Goal: Task Accomplishment & Management: Complete application form

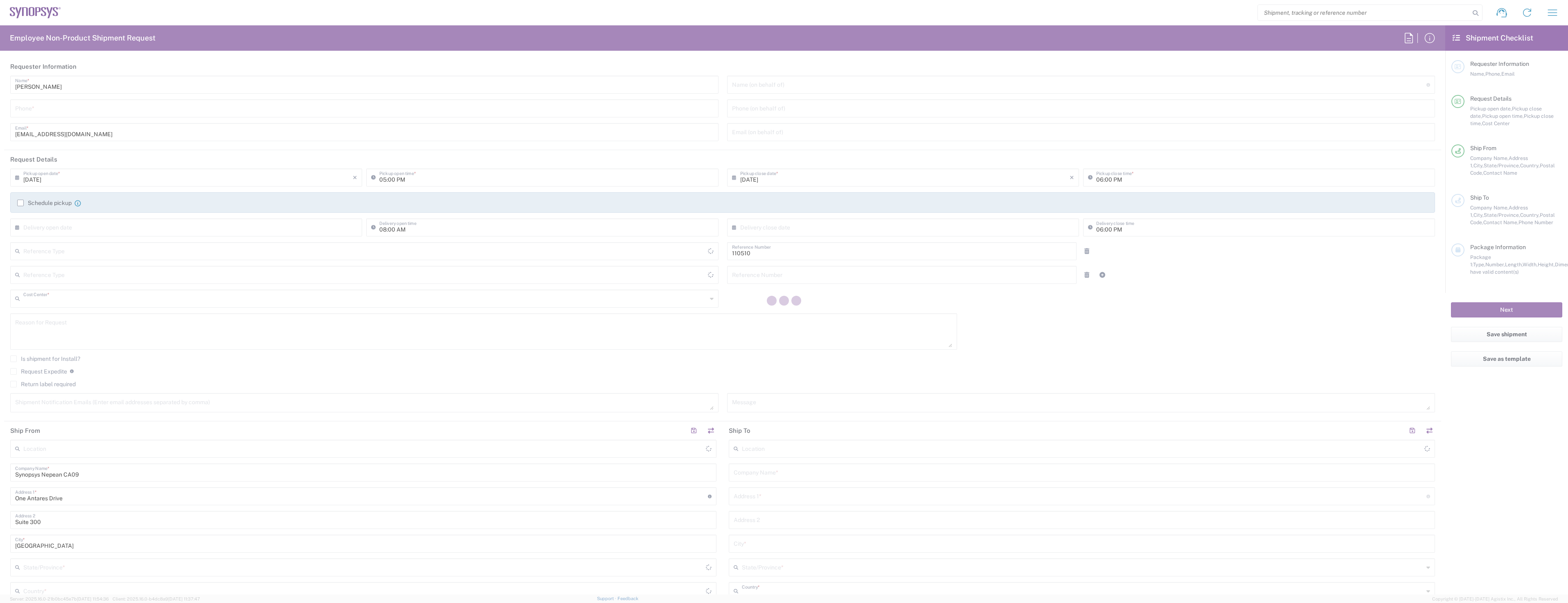
type input "CA02, CIO, IT, ESS3 110510"
type input "[GEOGRAPHIC_DATA]"
type input "Department"
type input "[GEOGRAPHIC_DATA]"
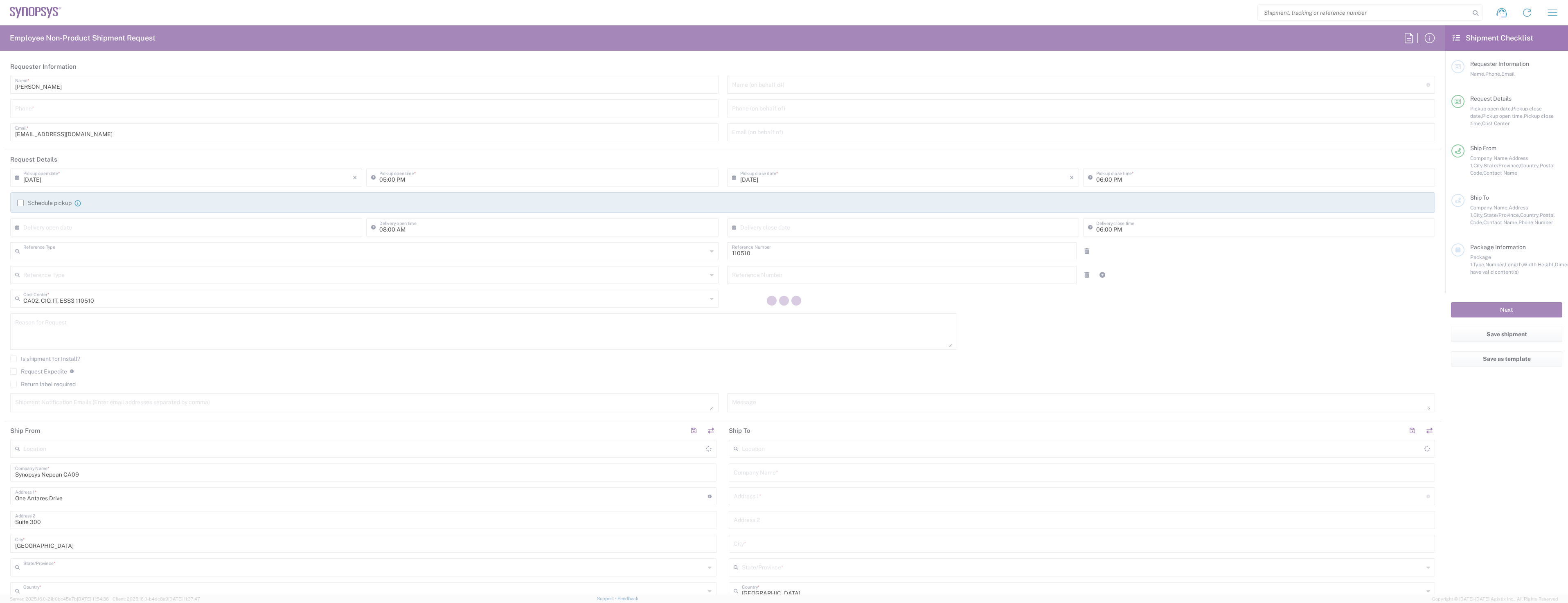
type input "Delivered at Place"
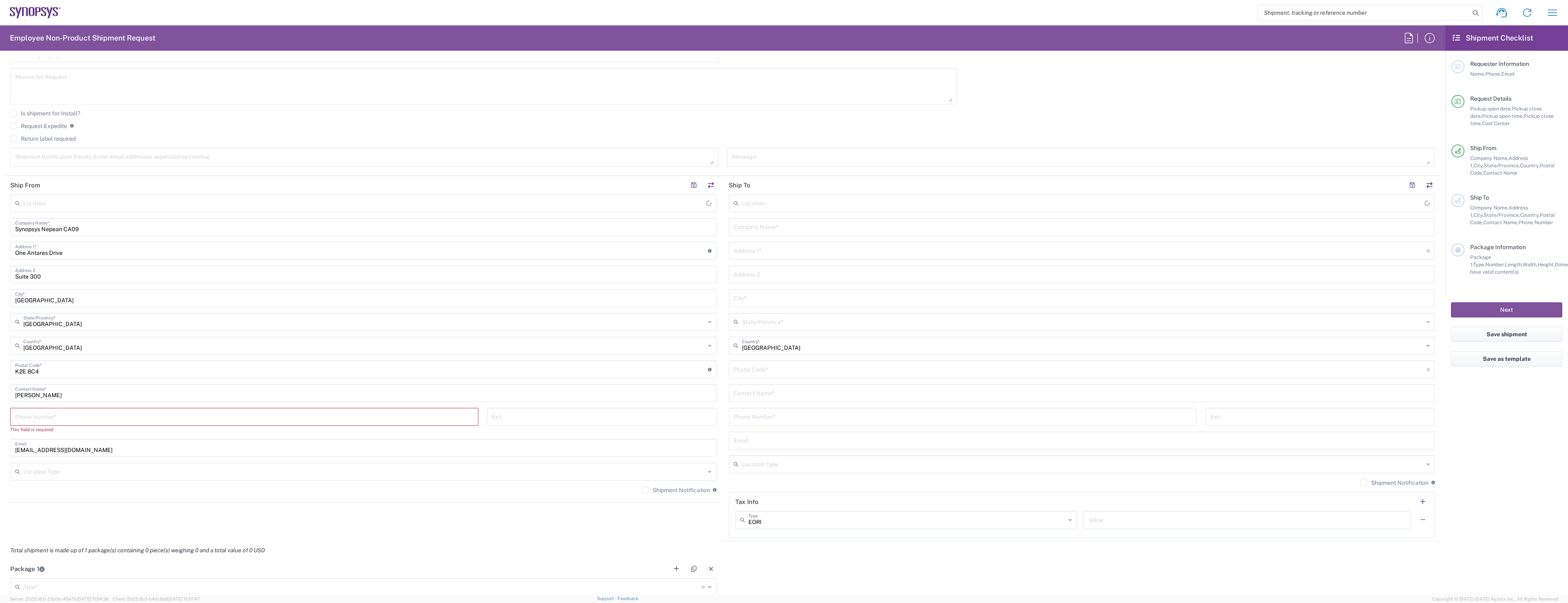
type input "Nepean CA09"
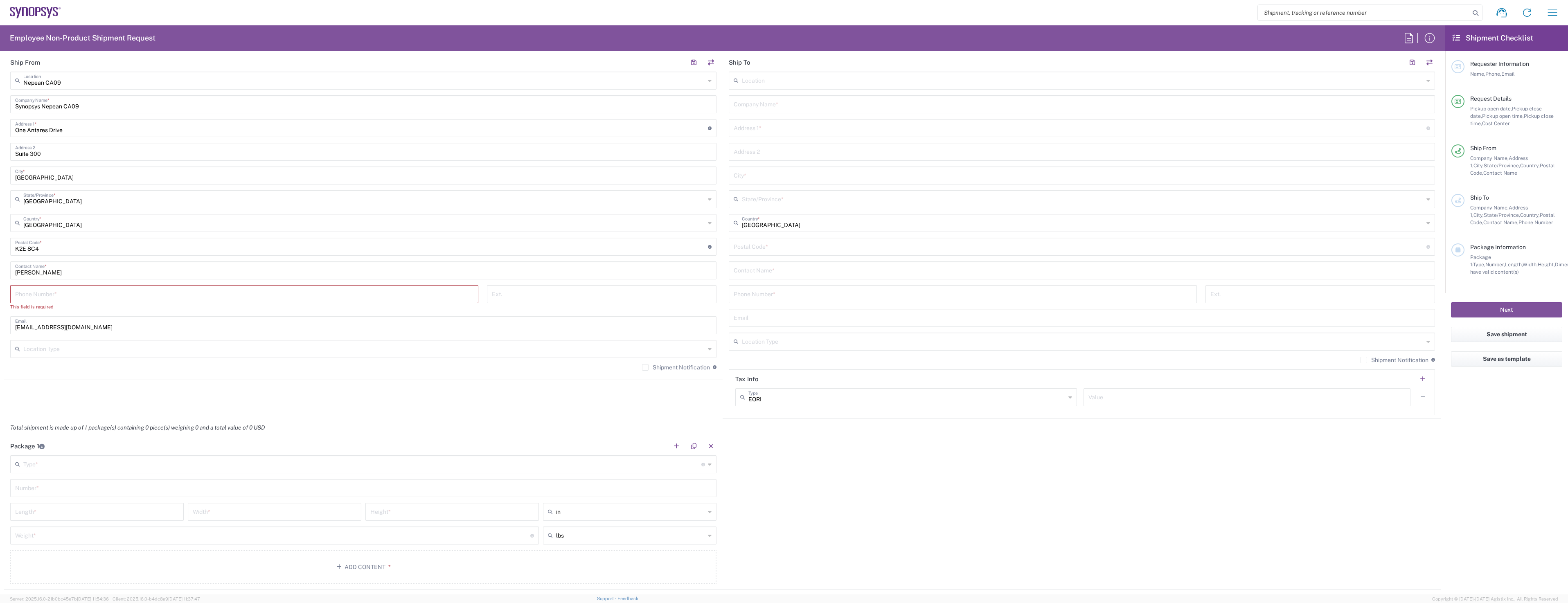
click at [67, 462] on input "text" at bounding box center [362, 463] width 678 height 15
click at [53, 591] on span "Cardboard Box(es)" at bounding box center [362, 589] width 702 height 13
type input "Cardboard Box(es)"
click at [38, 492] on input "text" at bounding box center [363, 487] width 697 height 15
type input "1"
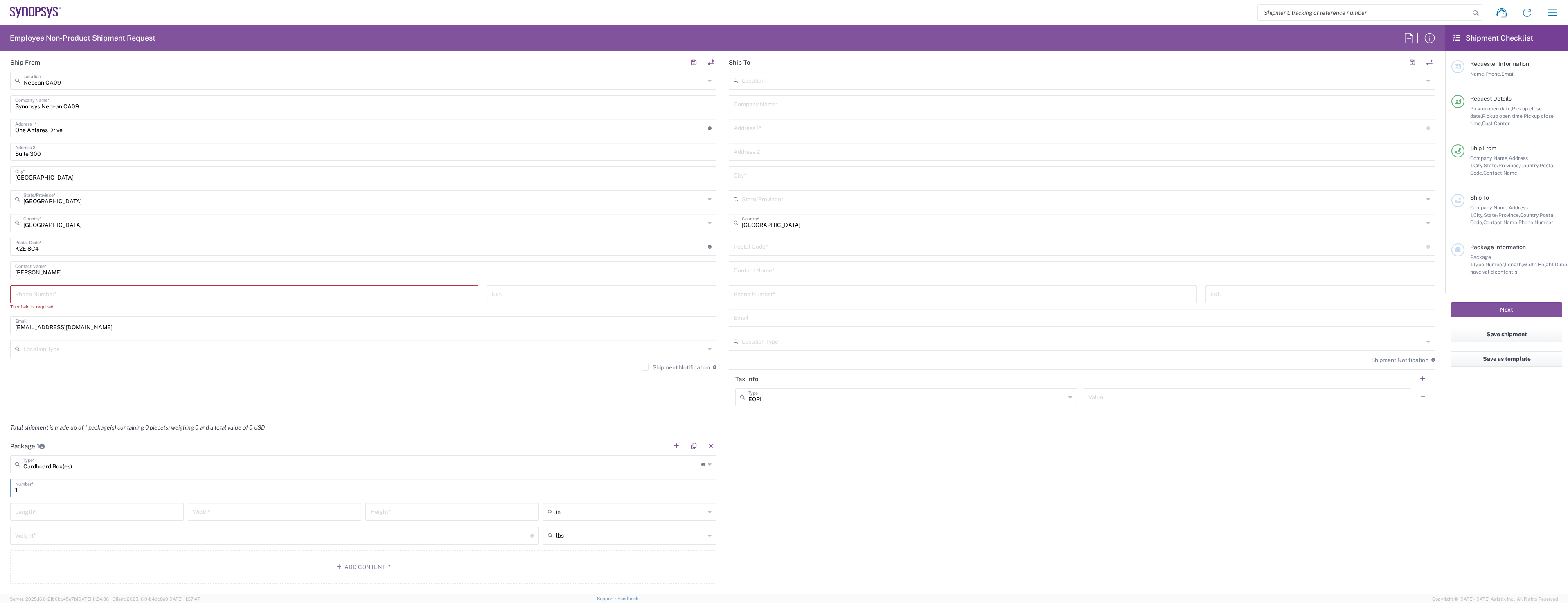
click at [40, 506] on input "number" at bounding box center [97, 511] width 163 height 15
type input "20.5"
click at [221, 510] on input "number" at bounding box center [275, 511] width 163 height 15
type input "2.5"
click at [407, 508] on input "number" at bounding box center [452, 511] width 163 height 15
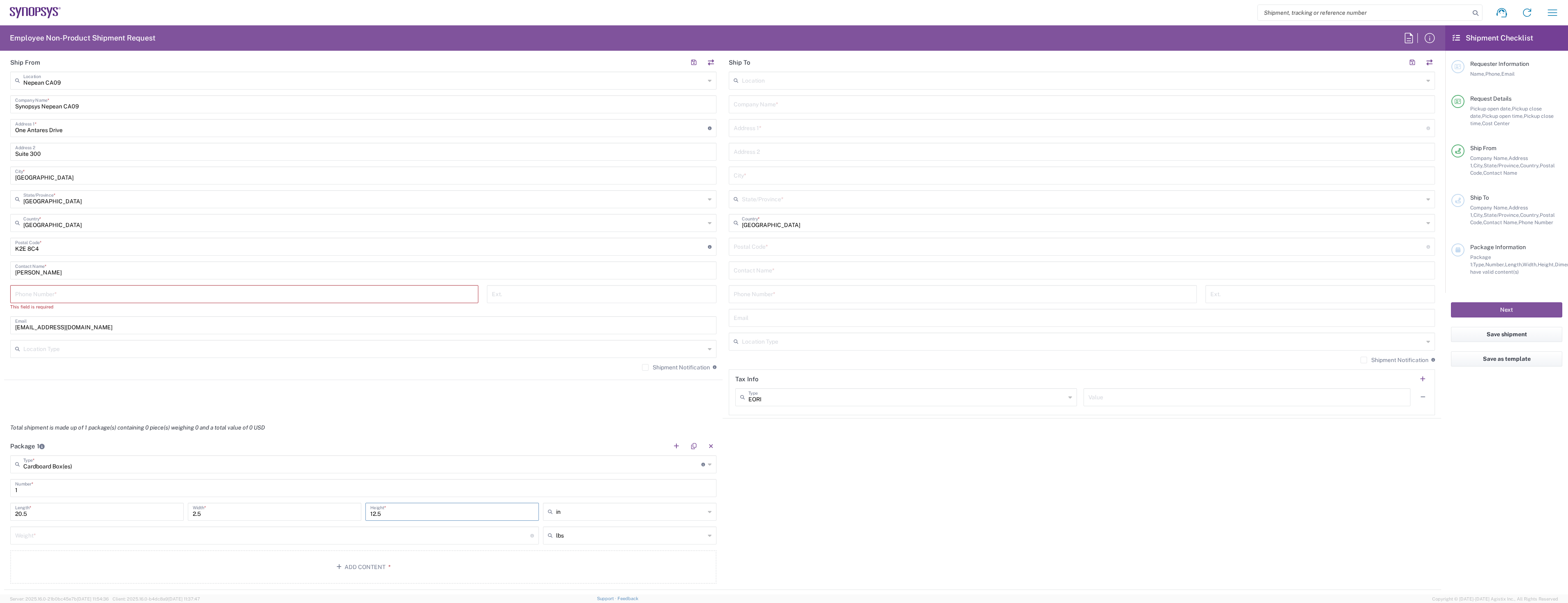
type input "12.5"
click at [183, 533] on input "number" at bounding box center [272, 535] width 515 height 15
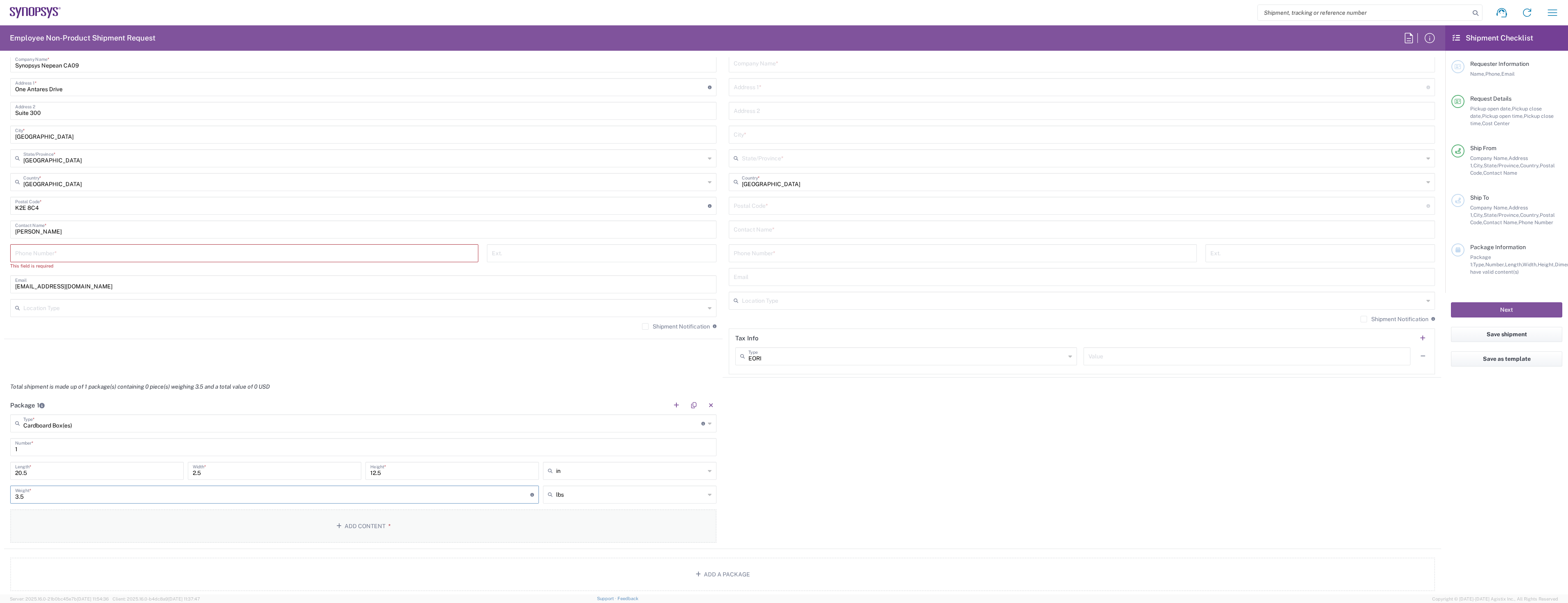
type input "3.5"
click at [212, 521] on button "Add Content *" at bounding box center [362, 527] width 706 height 34
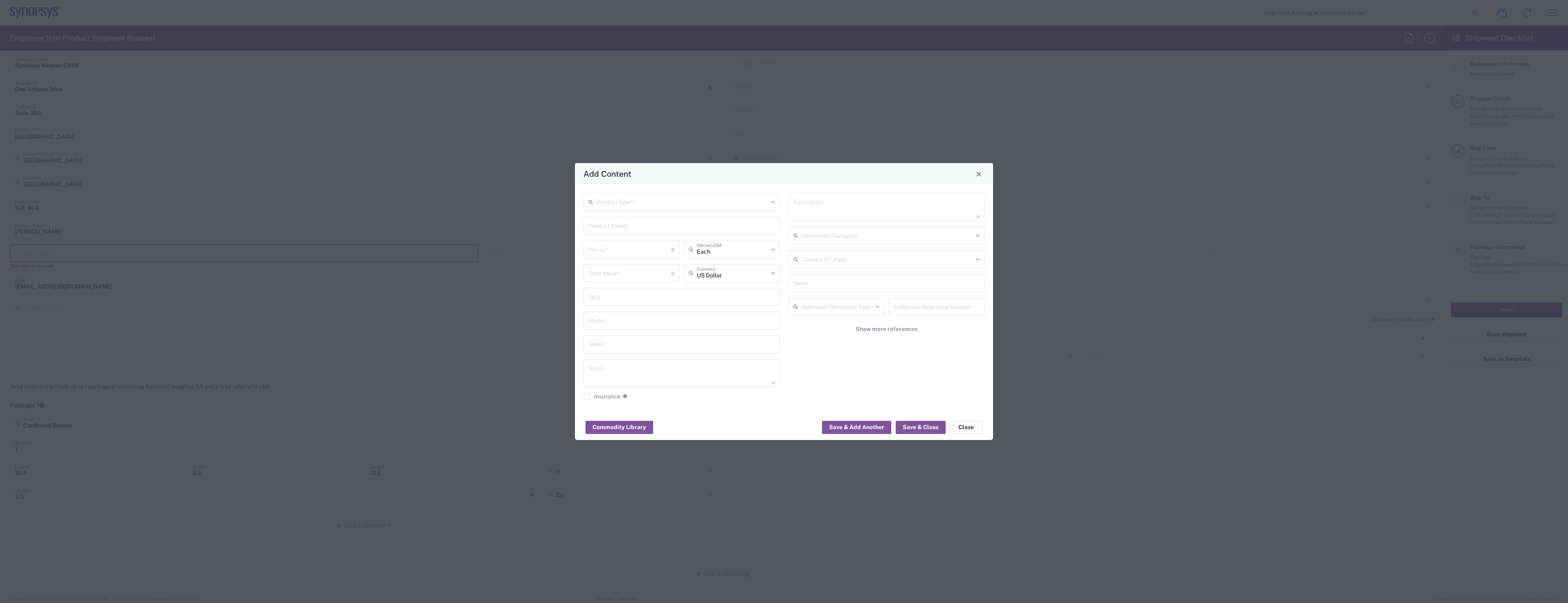
click at [650, 206] on input "text" at bounding box center [682, 202] width 172 height 15
type input "1"
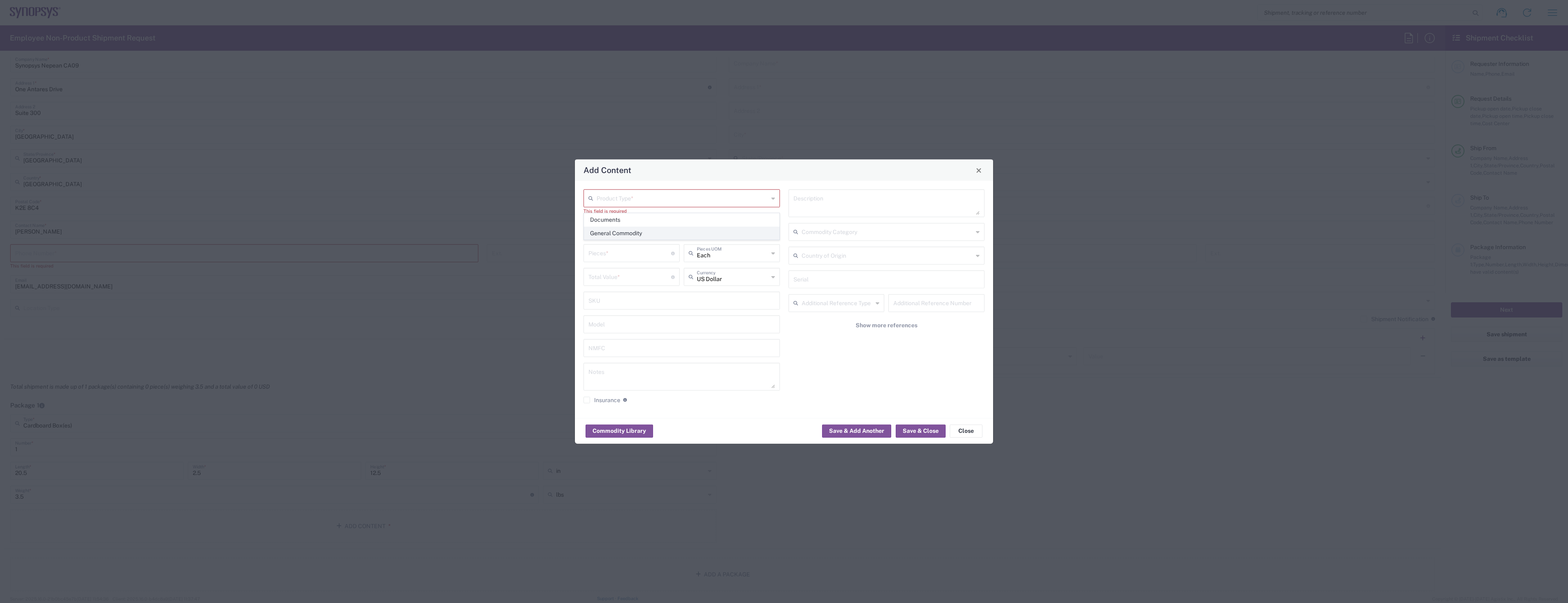
click at [625, 233] on span "General Commodity" at bounding box center [681, 234] width 195 height 13
type input "General Commodity"
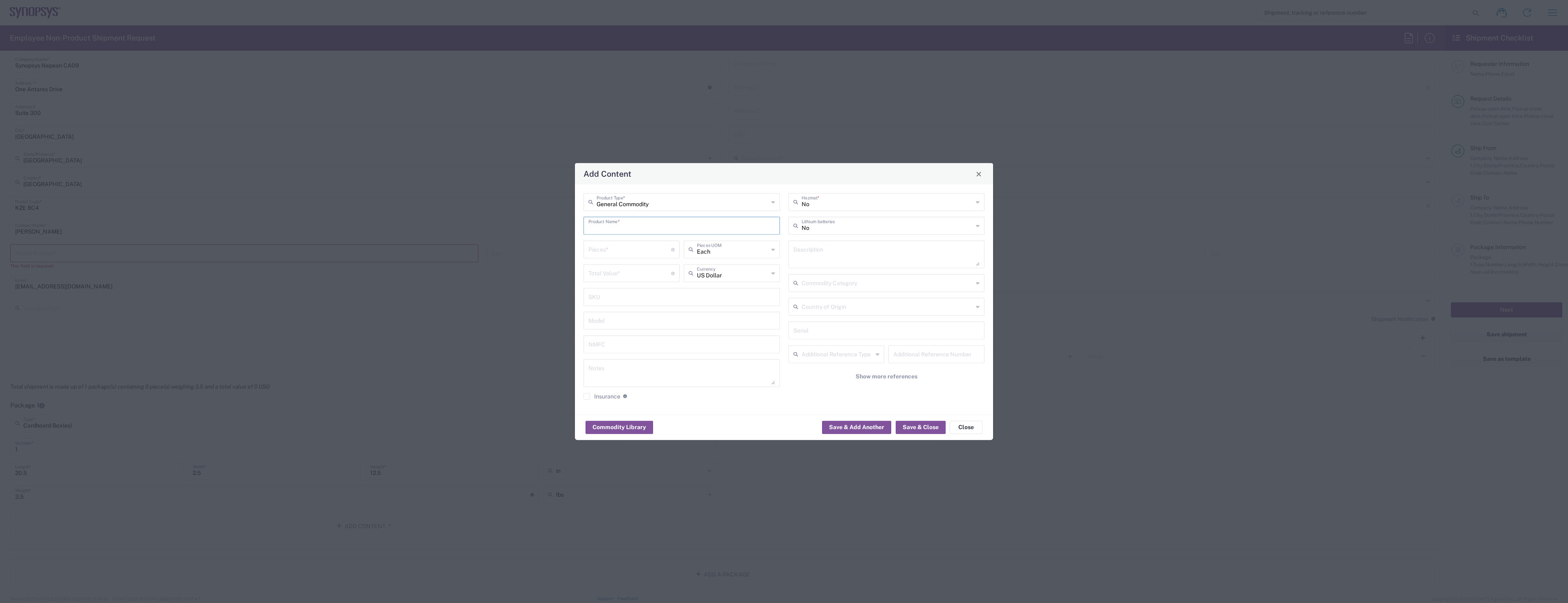
click at [624, 224] on input "text" at bounding box center [681, 225] width 186 height 15
type input "Dell Laptop"
click at [639, 246] on div "Dell Laptop" at bounding box center [681, 245] width 195 height 14
type textarea "Dell Laptop"
click at [639, 254] on input "number" at bounding box center [629, 249] width 82 height 15
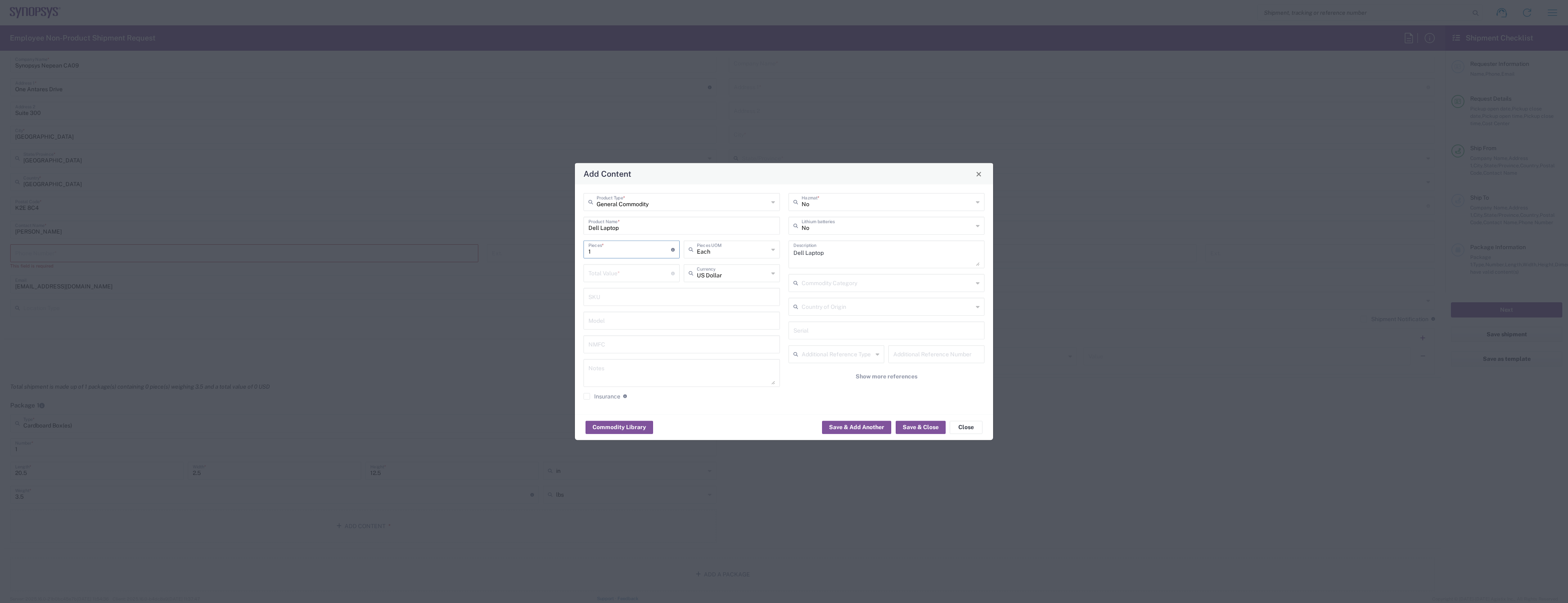
type input "1"
click at [643, 269] on input "number" at bounding box center [629, 272] width 82 height 15
type input "900"
drag, startPoint x: 748, startPoint y: 276, endPoint x: 667, endPoint y: 268, distance: 81.4
click at [667, 268] on div "900 Total Value * Total value of all the pieces Currency" at bounding box center [681, 276] width 201 height 24
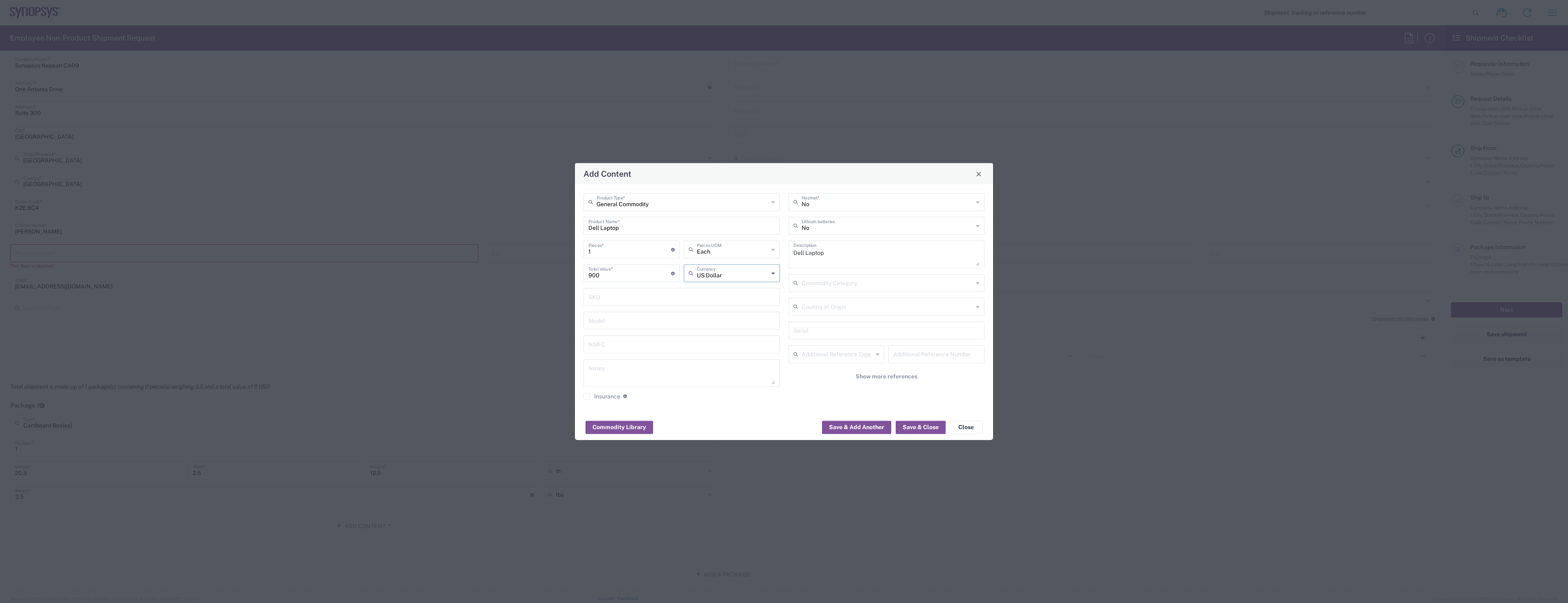
drag, startPoint x: 726, startPoint y: 279, endPoint x: 659, endPoint y: 276, distance: 67.1
click at [659, 276] on div "900 Total Value * Total value of all the pieces US Dollar Currency" at bounding box center [681, 276] width 201 height 24
click at [752, 290] on span "Canadian Dollar" at bounding box center [732, 291] width 95 height 13
type input "Canadian Dollar"
click at [923, 427] on button "Save & Close" at bounding box center [920, 427] width 50 height 13
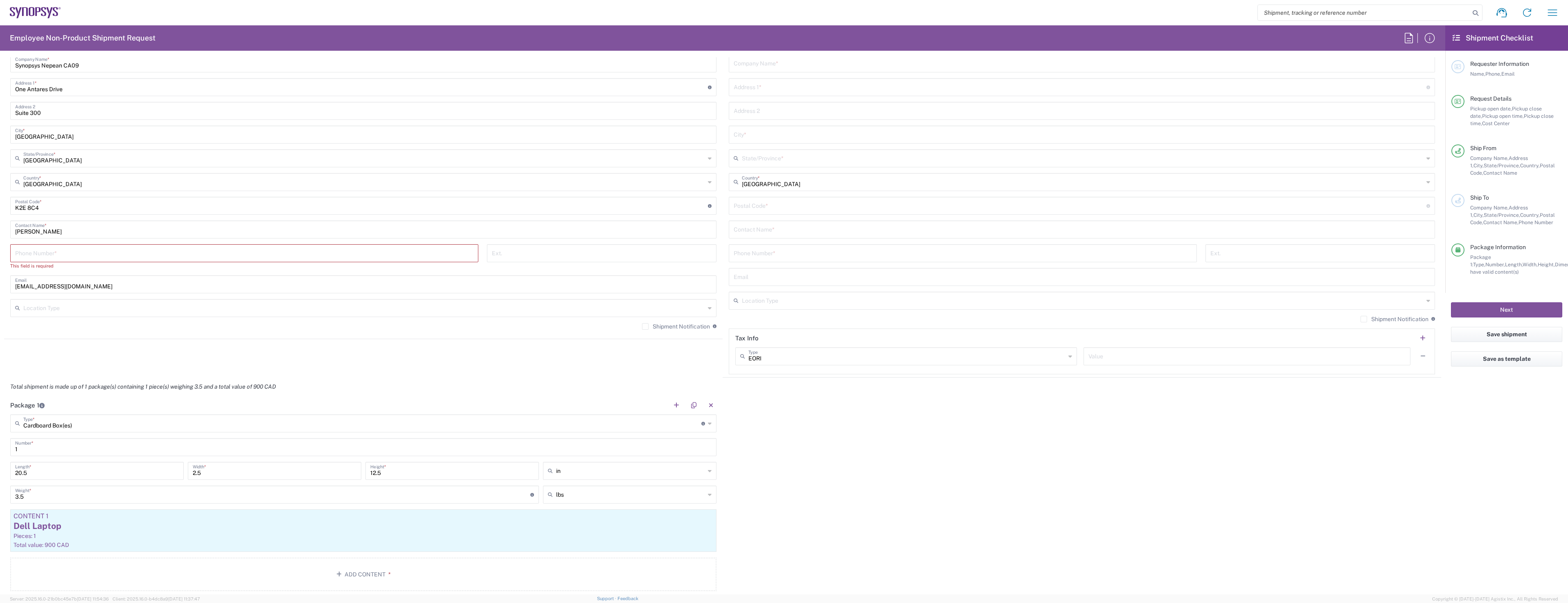
click at [65, 254] on input "tel" at bounding box center [244, 253] width 458 height 15
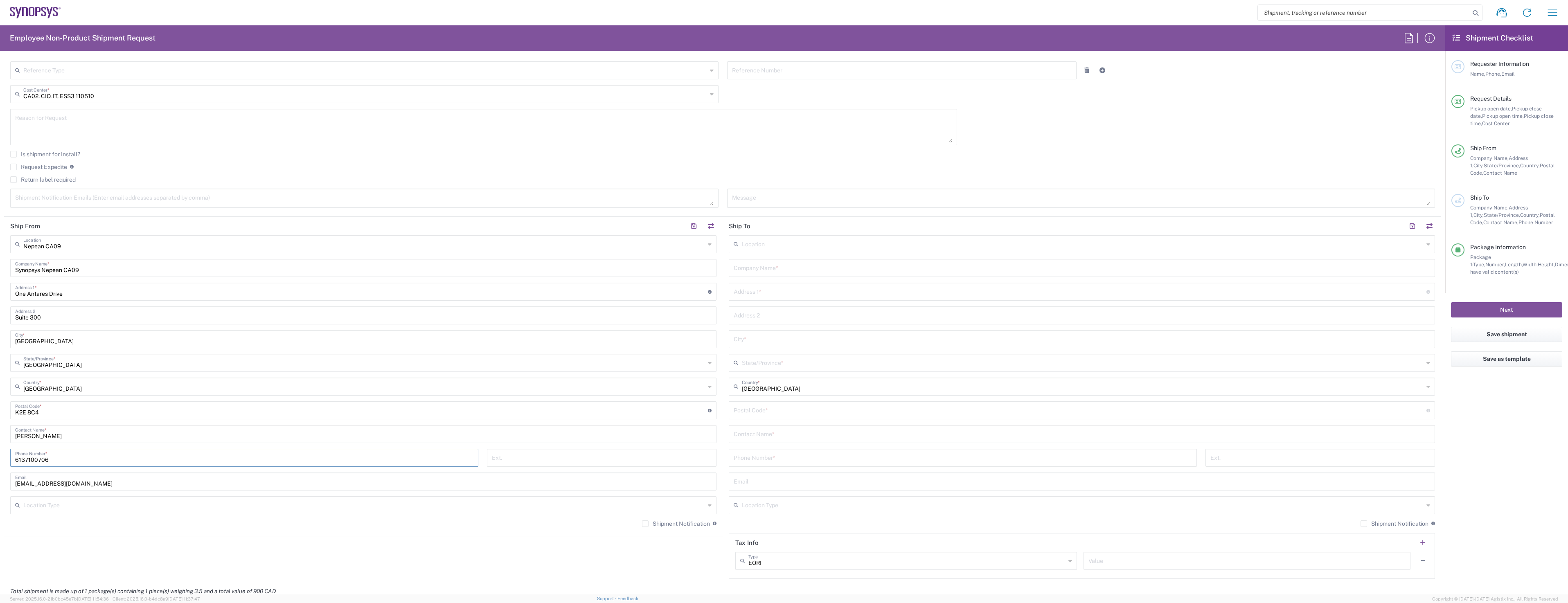
scroll to position [41, 0]
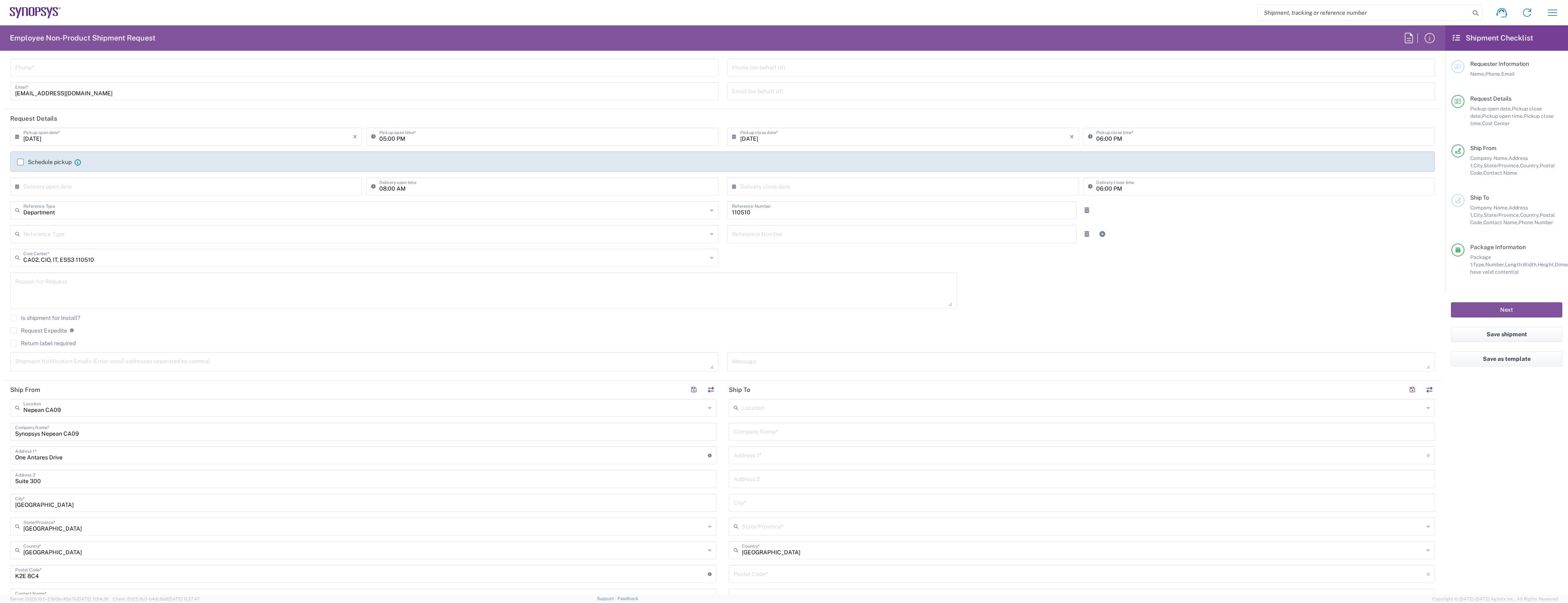
type input "6137100706"
click at [18, 345] on label "Return label required" at bounding box center [43, 343] width 66 height 7
click at [14, 343] on input "Return label required" at bounding box center [14, 343] width 0 height 0
click at [334, 138] on input "[DATE]" at bounding box center [188, 136] width 330 height 15
click at [212, 199] on span "15" at bounding box center [211, 199] width 12 height 11
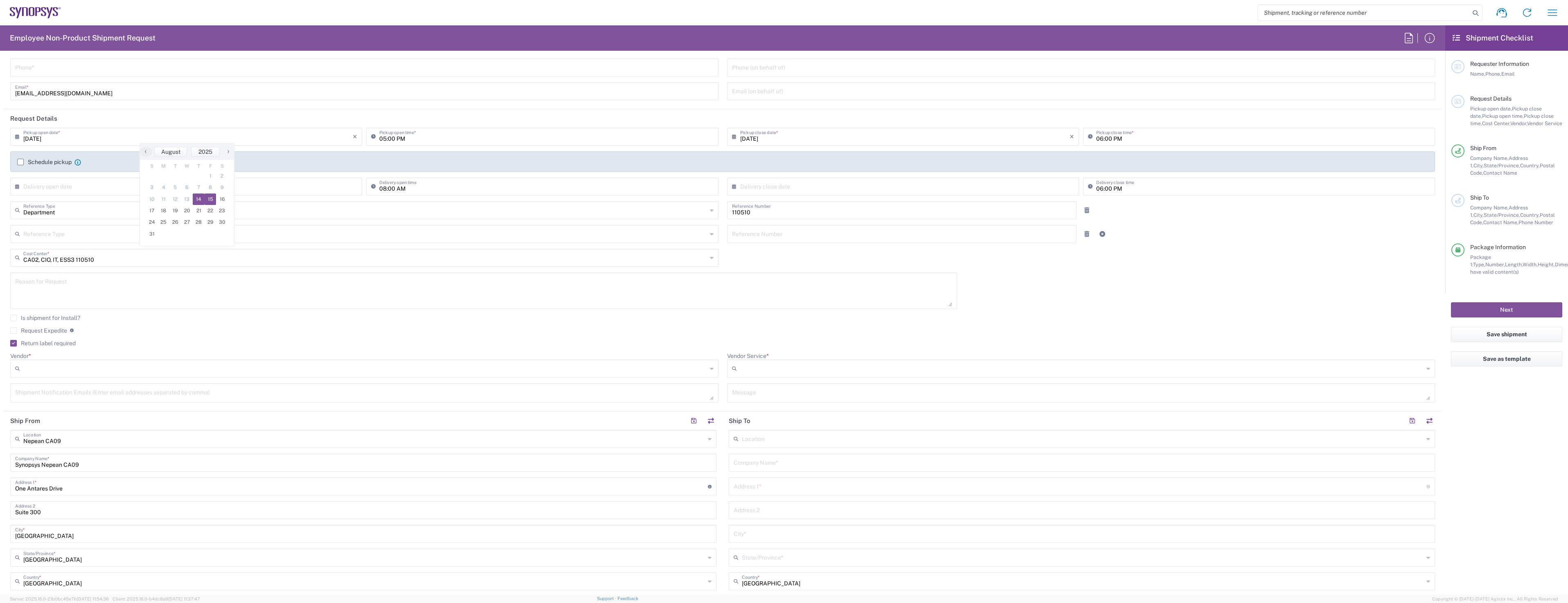
type input "[DATE]"
click at [403, 136] on input "05:00 PM" at bounding box center [546, 136] width 334 height 15
click at [387, 139] on input "05:00 PM" at bounding box center [546, 136] width 334 height 15
click at [385, 137] on input "05:00 PM" at bounding box center [546, 136] width 334 height 15
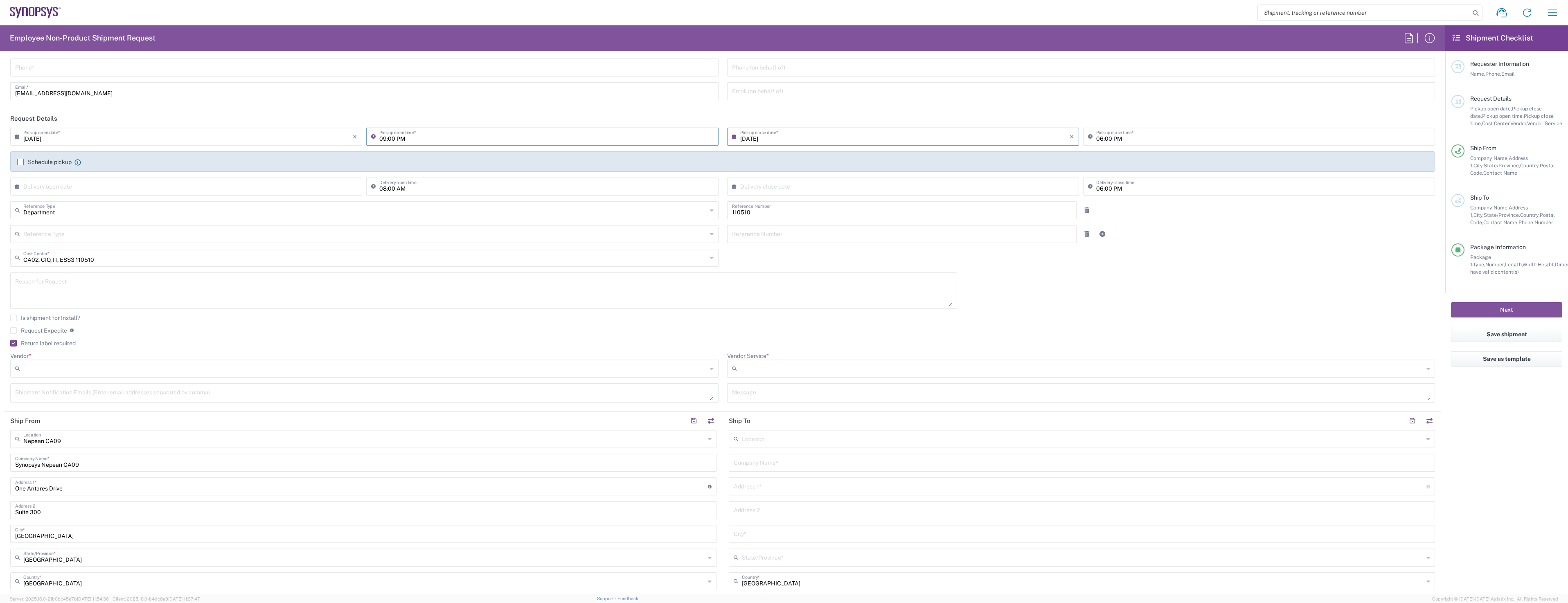
type input "09:00 PM"
click at [820, 138] on input "[DATE]" at bounding box center [905, 136] width 330 height 15
click at [923, 200] on span "15" at bounding box center [924, 199] width 12 height 11
click at [924, 200] on span "15" at bounding box center [924, 199] width 12 height 11
click at [1138, 134] on input "06:00 PM" at bounding box center [1263, 136] width 334 height 15
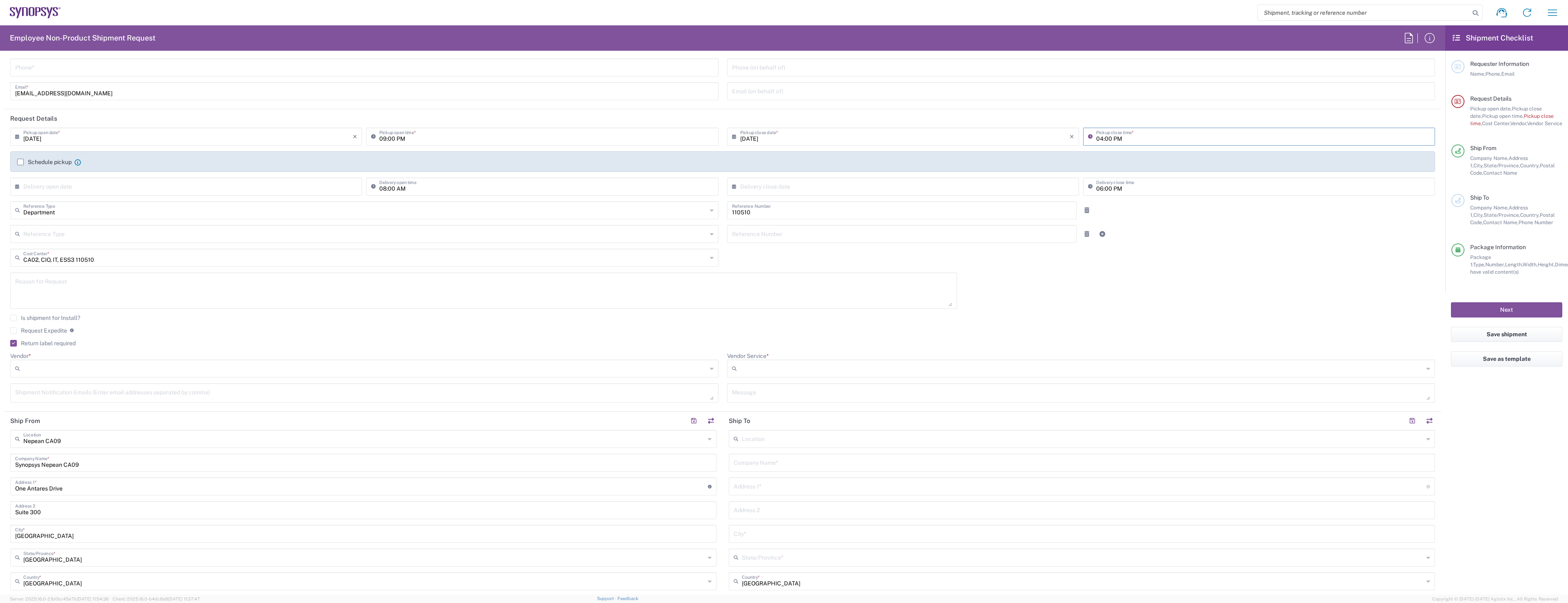
type input "04:00 PM"
click at [20, 162] on div "Schedule pickup When scheduling a pickup please be sure to meet the following c…" at bounding box center [722, 161] width 1425 height 21
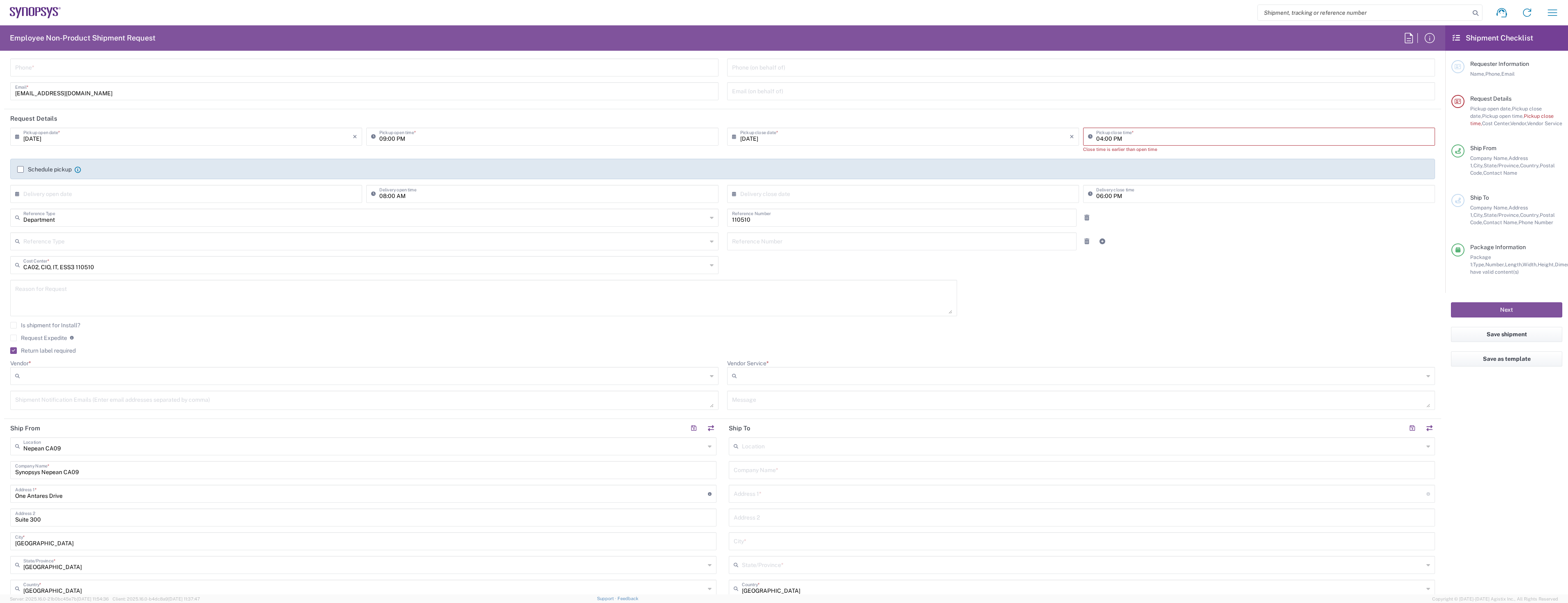
click at [20, 167] on label "Schedule pickup" at bounding box center [44, 169] width 54 height 7
click at [21, 169] on input "Schedule pickup" at bounding box center [21, 169] width 0 height 0
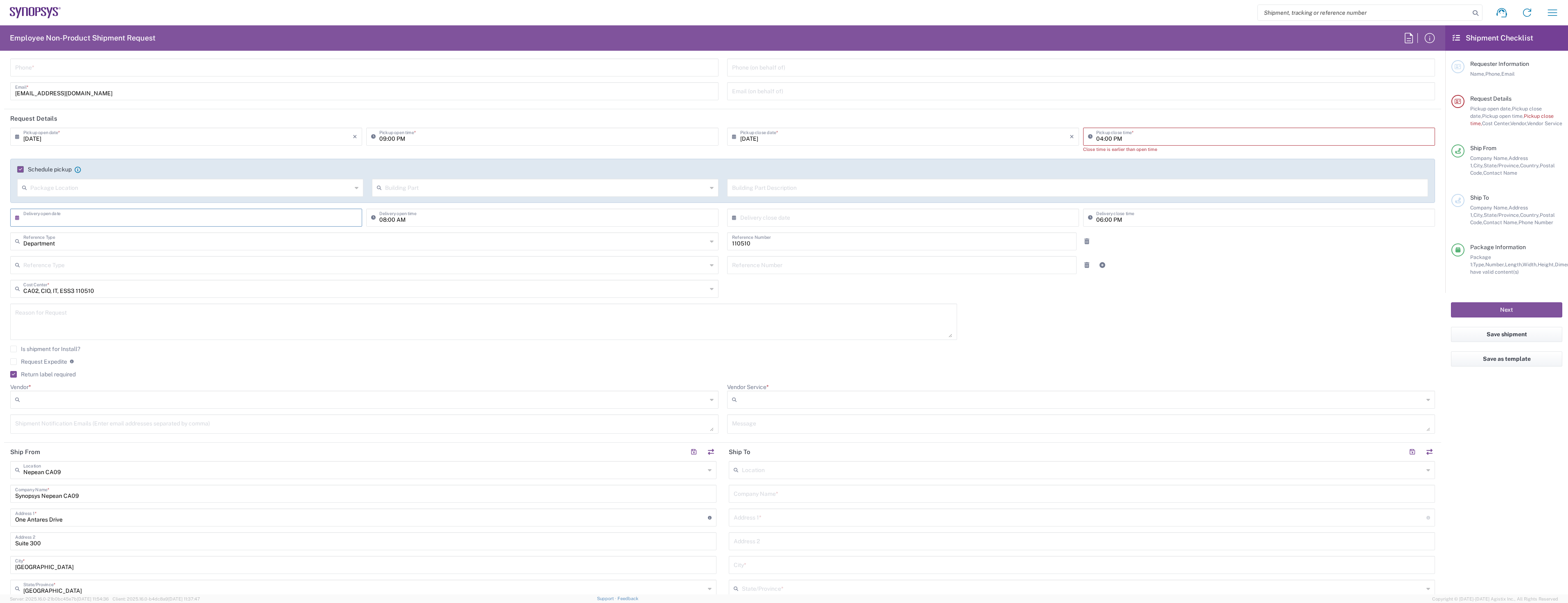
click at [65, 216] on input "text" at bounding box center [188, 217] width 330 height 15
click at [161, 290] on span "18" at bounding box center [164, 292] width 12 height 11
type input "[DATE]"
click at [834, 214] on input "text" at bounding box center [905, 217] width 330 height 15
click at [890, 289] on span "19" at bounding box center [889, 292] width 12 height 11
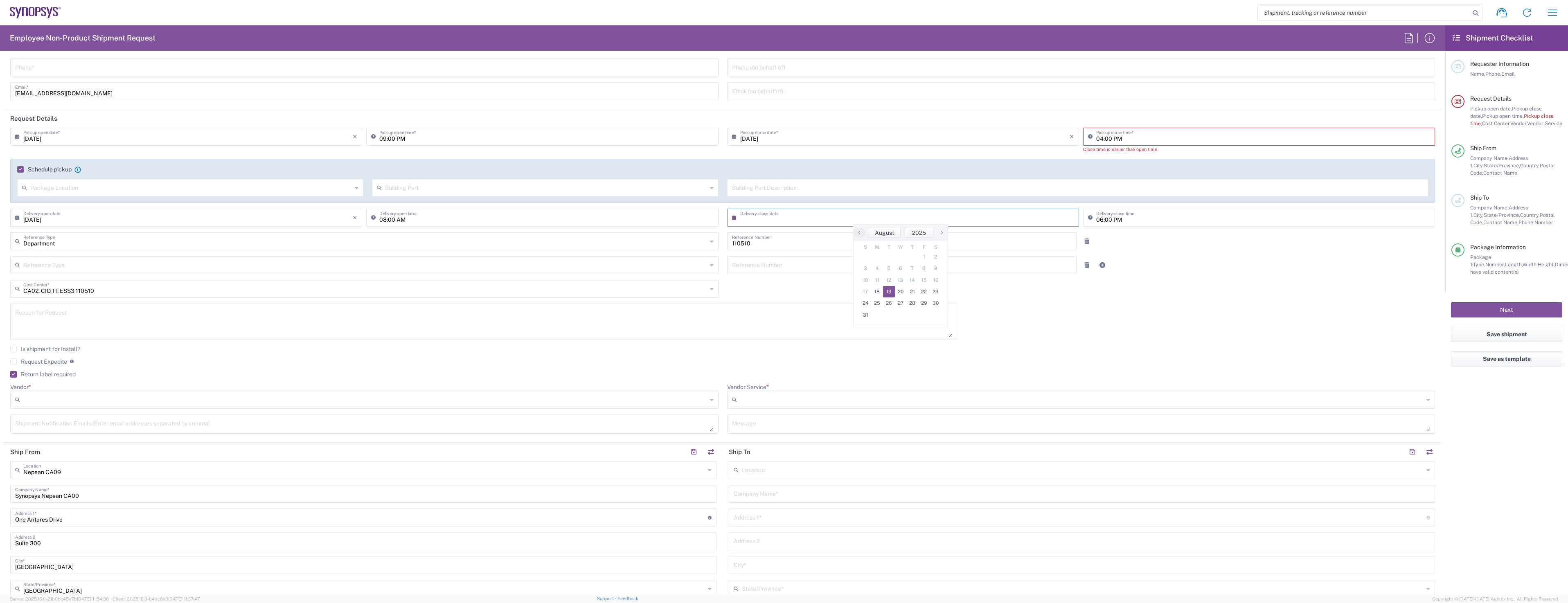
type input "[DATE]"
click at [1100, 222] on input "06:00 PM" at bounding box center [1263, 217] width 334 height 15
click at [1096, 139] on input "04:00 PM" at bounding box center [1263, 136] width 334 height 15
click at [398, 140] on input "09:00 PM" at bounding box center [546, 136] width 334 height 15
click at [394, 137] on input "09:00 PM" at bounding box center [546, 136] width 334 height 15
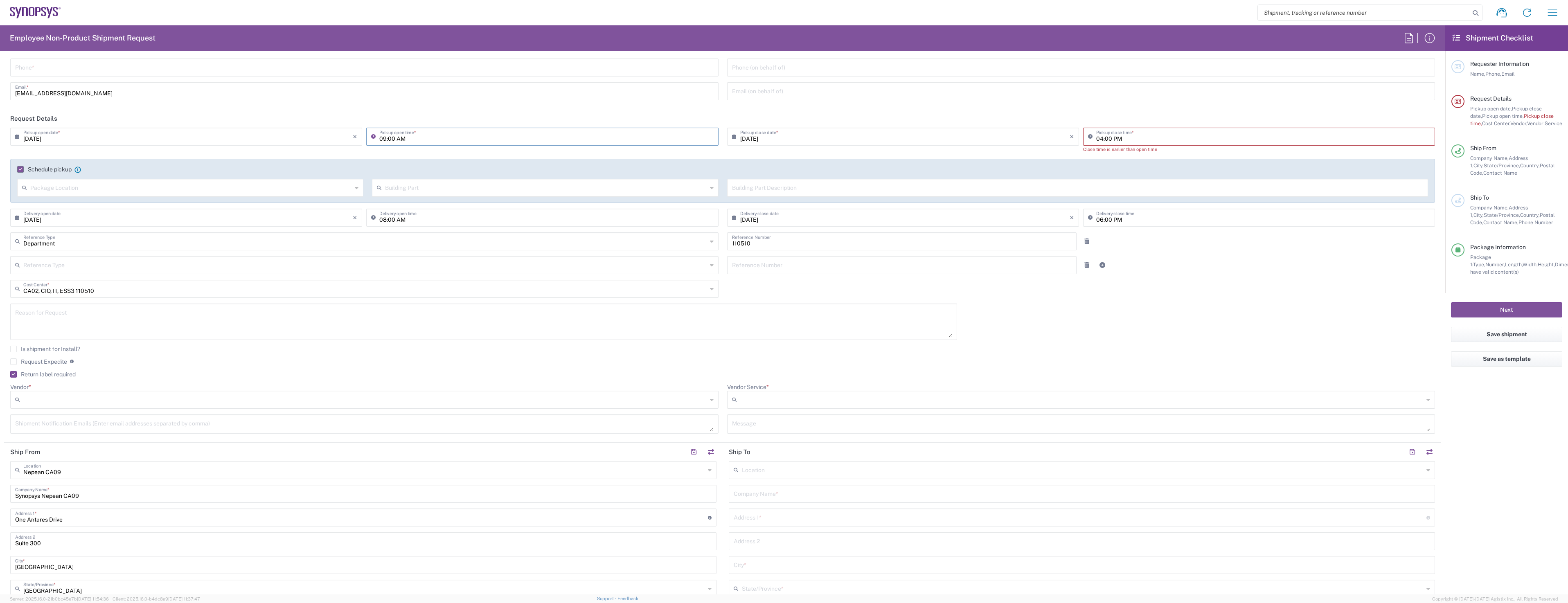
type input "09:00 AM"
click at [755, 152] on div "[DATE] × Pickup close date * Cancel Apply" at bounding box center [903, 143] width 356 height 31
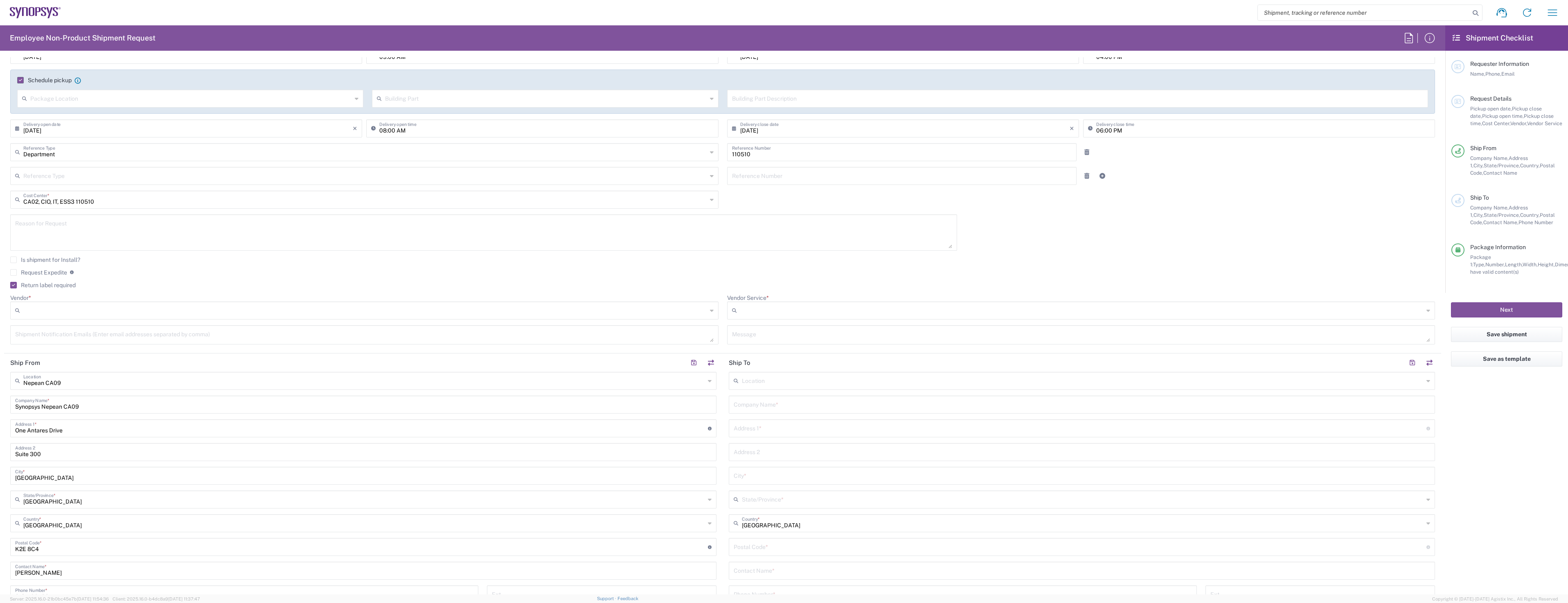
scroll to position [163, 0]
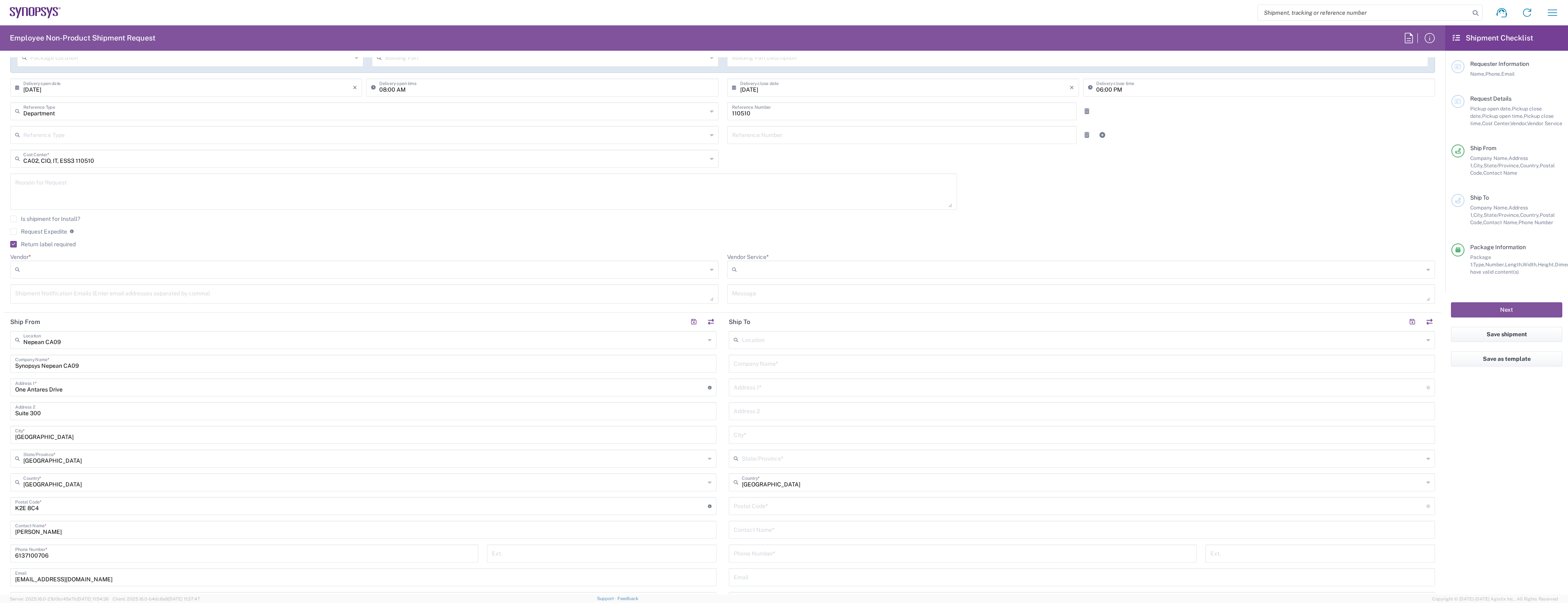
click at [760, 339] on input "text" at bounding box center [1082, 339] width 681 height 15
click at [723, 356] on main "Location [GEOGRAPHIC_DATA] DE04 Agrate Brianza IT01 [GEOGRAPHIC_DATA] DE02 [GEO…" at bounding box center [1081, 503] width 718 height 343
click at [761, 363] on input "text" at bounding box center [1081, 363] width 697 height 15
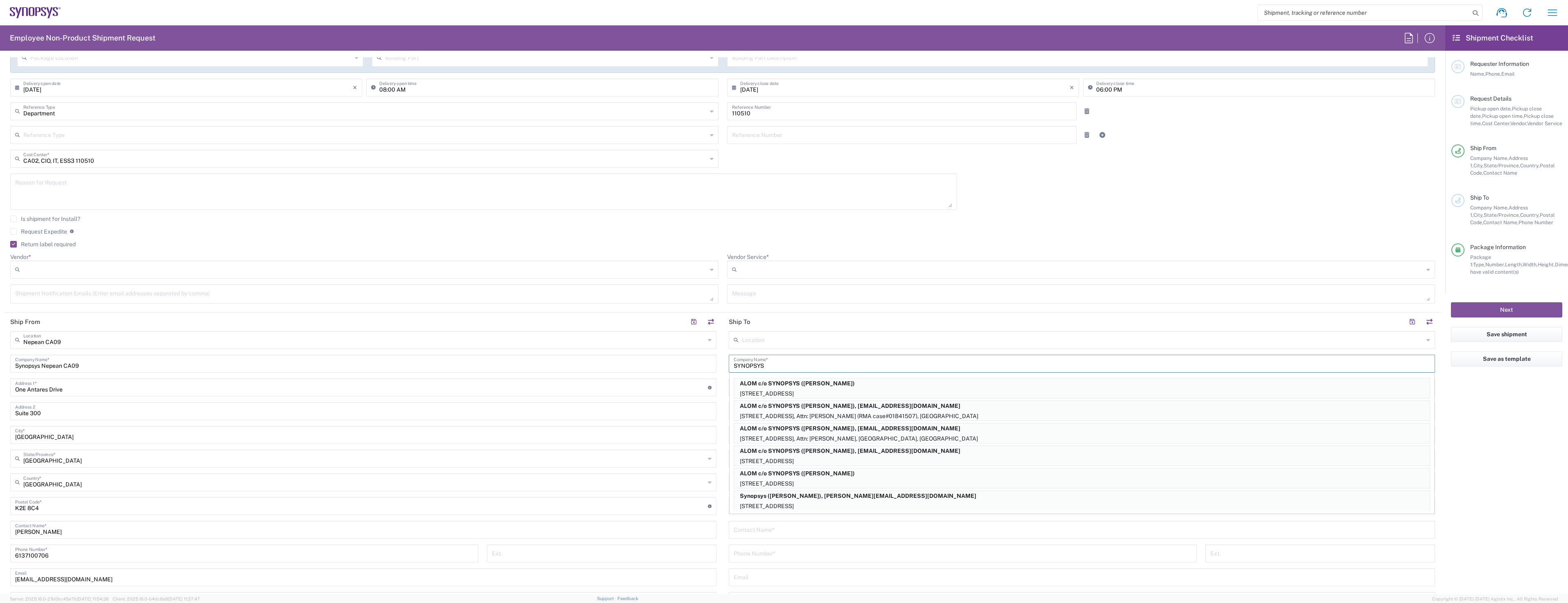
type input "SYNOPSYS"
click at [723, 382] on main "Location [GEOGRAPHIC_DATA] DE04 Agrate Brianza IT01 [GEOGRAPHIC_DATA] DE02 [GEO…" at bounding box center [1081, 503] width 718 height 343
click at [1461, 429] on agx-form-checklist "Shipment Checklist Requester Information Name, Phone, Email Request Details Pic…" at bounding box center [1506, 310] width 123 height 569
click at [790, 533] on input "text" at bounding box center [1081, 529] width 697 height 15
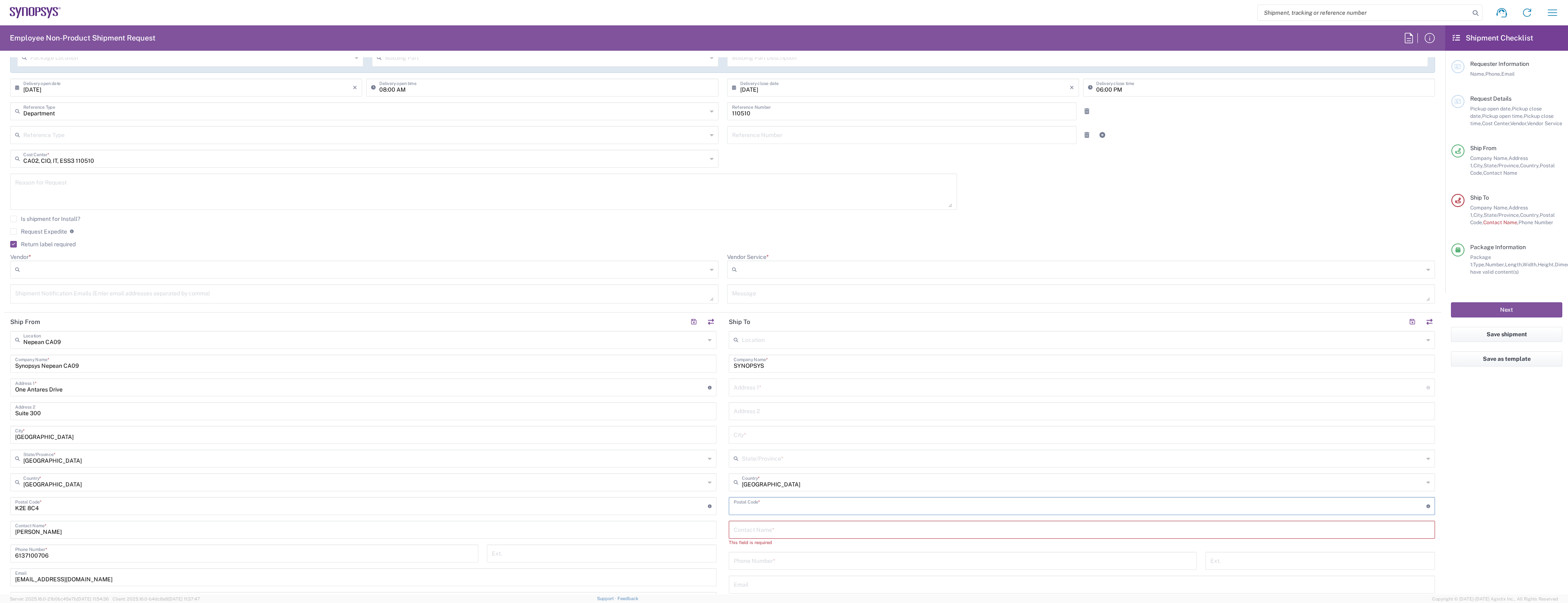
click at [752, 506] on input "undefined" at bounding box center [1080, 505] width 693 height 15
click at [725, 571] on div "Phone Number *" at bounding box center [963, 571] width 477 height 24
click at [756, 529] on div "Contact Name *" at bounding box center [1081, 537] width 706 height 18
click at [752, 542] on input "text" at bounding box center [1081, 537] width 697 height 15
paste input "[PERSON_NAME]"
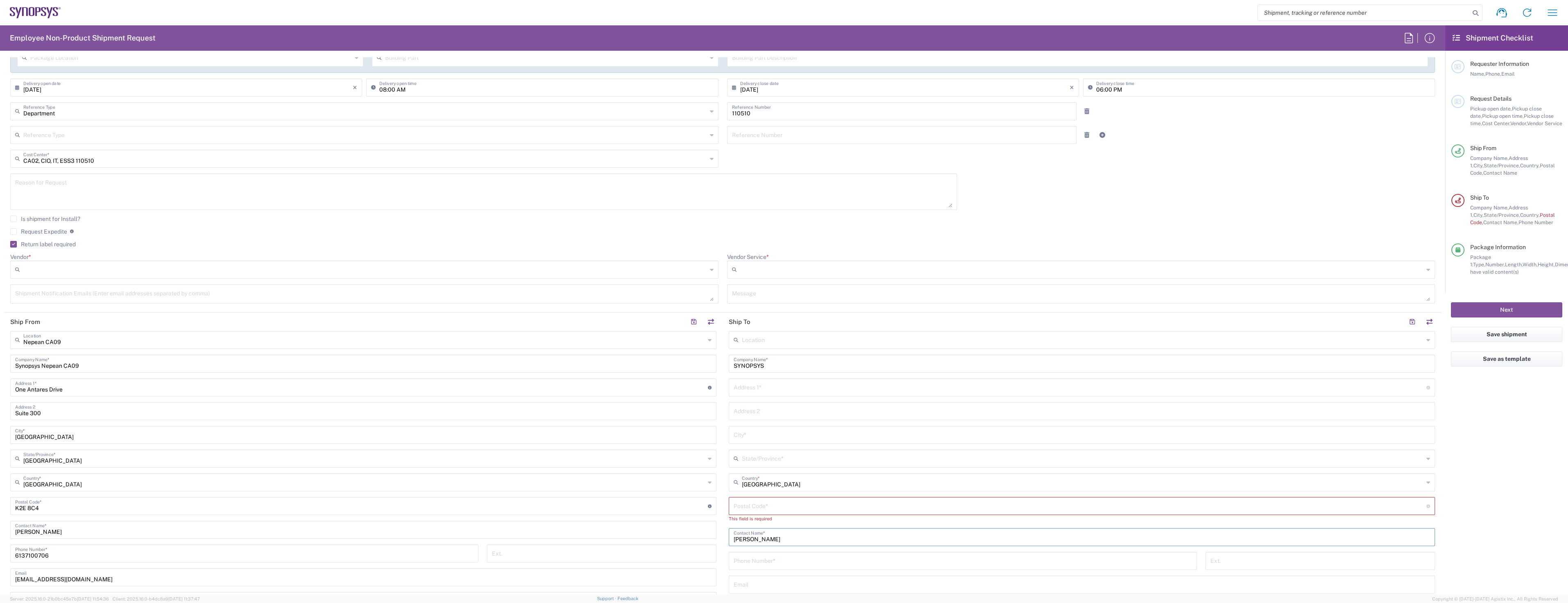
type input "[PERSON_NAME]"
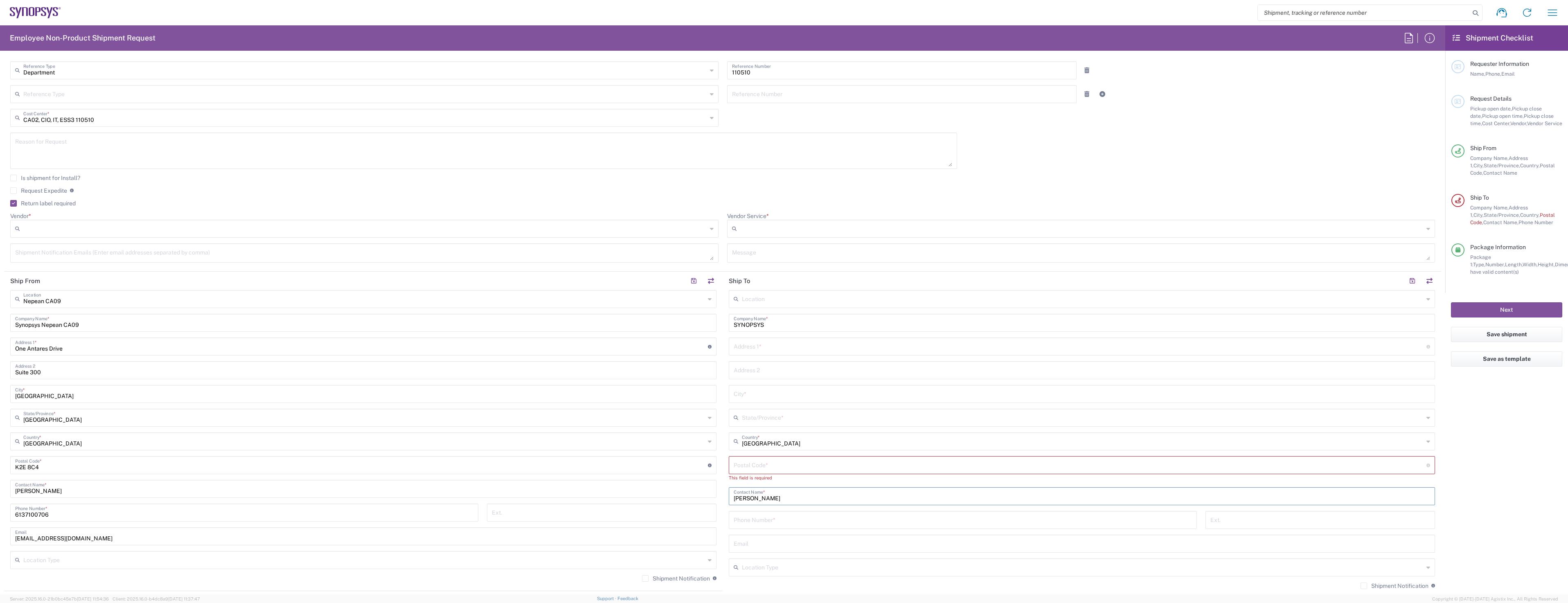
scroll to position [246, 0]
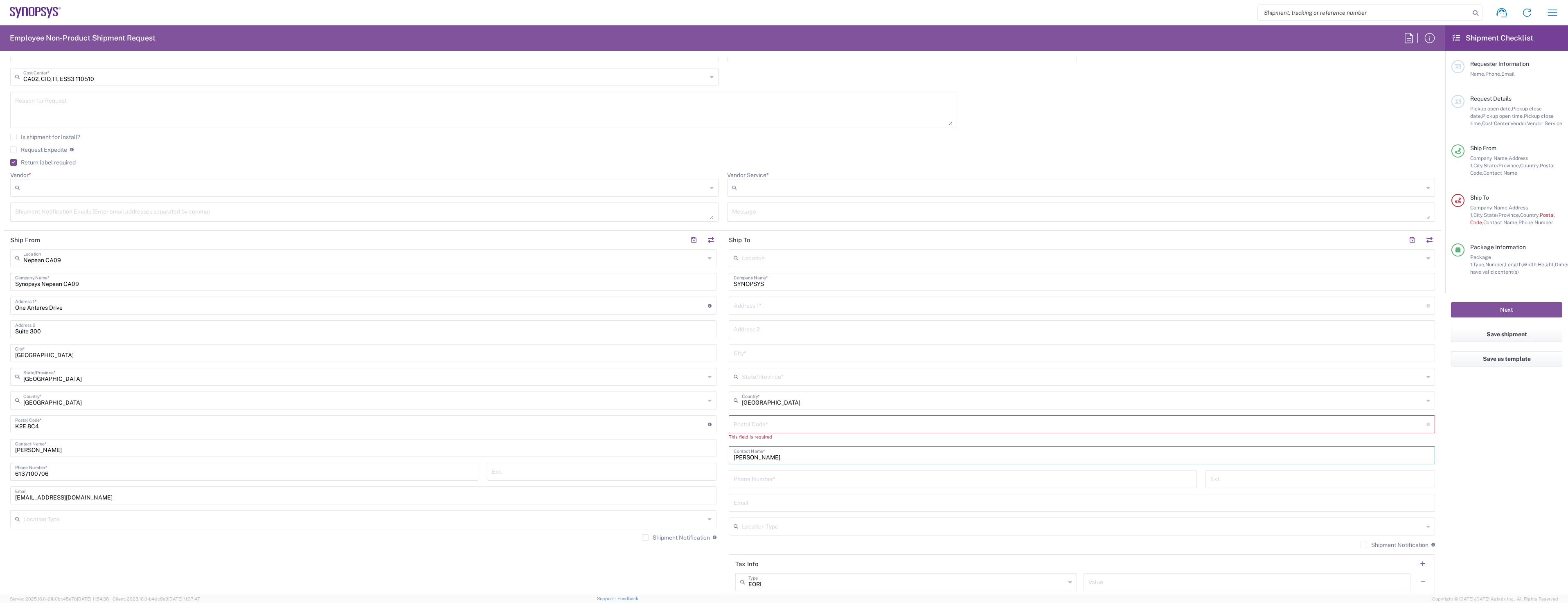
click at [766, 475] on input "tel" at bounding box center [962, 479] width 458 height 15
click at [742, 503] on input "text" at bounding box center [1081, 502] width 697 height 15
paste input "[EMAIL_ADDRESS][DOMAIN_NAME]"
type input "[EMAIL_ADDRESS][DOMAIN_NAME]"
click at [740, 485] on input "tel" at bounding box center [962, 479] width 458 height 15
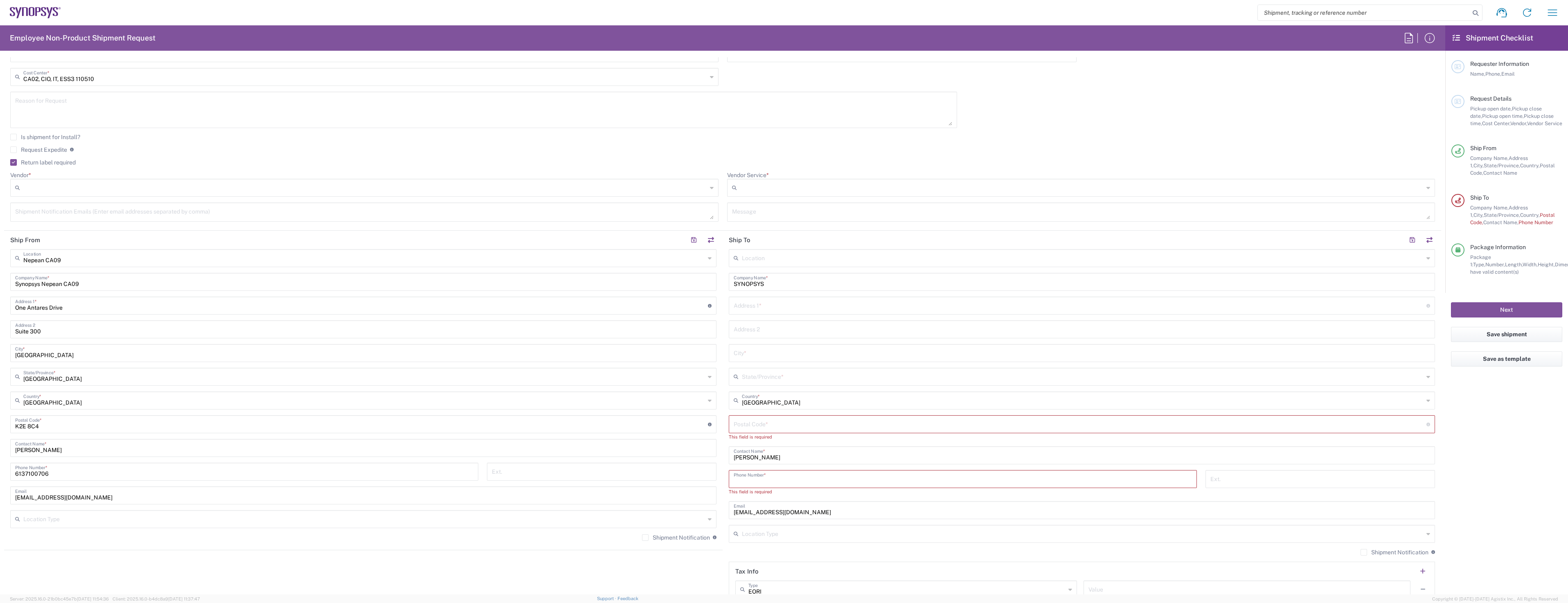
paste input "[PHONE_NUMBER]"
click at [737, 482] on input "[PHONE_NUMBER]" at bounding box center [962, 479] width 458 height 15
type input "[PHONE_NUMBER]"
click at [766, 307] on input "text" at bounding box center [1080, 305] width 693 height 15
paste input "[STREET_ADDRESS][PERSON_NAME]"
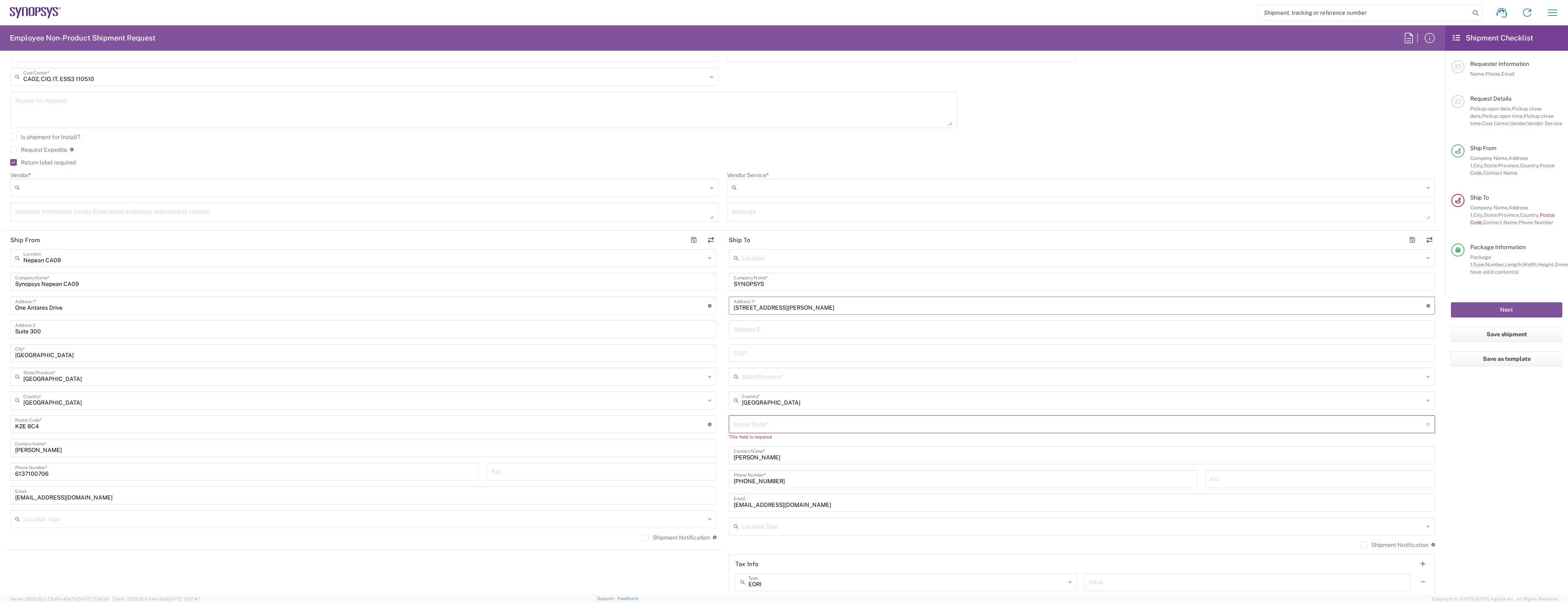
drag, startPoint x: 821, startPoint y: 308, endPoint x: 862, endPoint y: 308, distance: 41.0
click at [862, 308] on input "[STREET_ADDRESS][PERSON_NAME]" at bounding box center [1080, 305] width 693 height 15
type input "[STREET_ADDRESS][PERSON_NAME]"
click at [752, 421] on input "undefined" at bounding box center [1080, 424] width 693 height 15
paste input "K1W0E5"
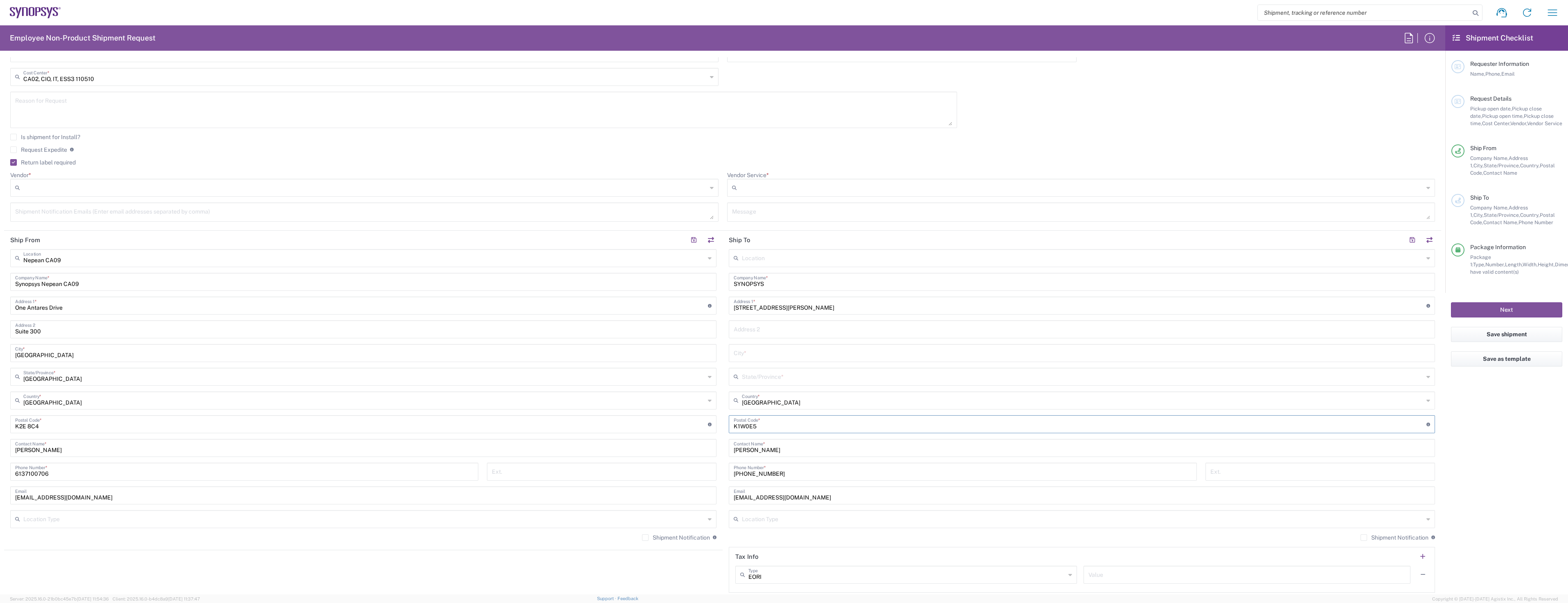
click at [742, 427] on input "undefined" at bounding box center [1080, 424] width 693 height 15
type input "K1W 0E5"
drag, startPoint x: 800, startPoint y: 307, endPoint x: 861, endPoint y: 307, distance: 61.0
click at [861, 307] on input "[STREET_ADDRESS][PERSON_NAME]" at bounding box center [1080, 305] width 693 height 15
type input "[STREET_ADDRESS][PERSON_NAME],"
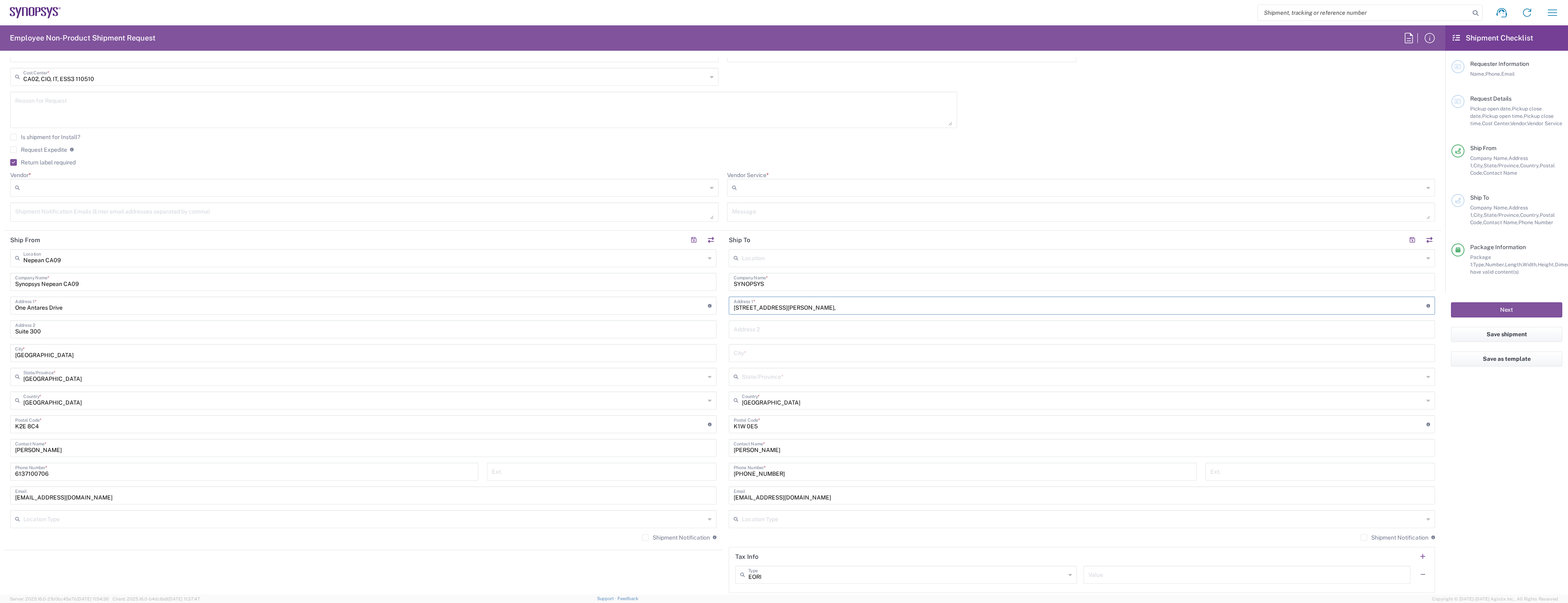
click at [758, 355] on input "text" at bounding box center [1081, 353] width 697 height 15
paste input "[GEOGRAPHIC_DATA]"
type input "[GEOGRAPHIC_DATA]"
click at [784, 375] on input "text" at bounding box center [1082, 376] width 681 height 15
click at [747, 393] on span "[GEOGRAPHIC_DATA]" at bounding box center [1077, 395] width 702 height 13
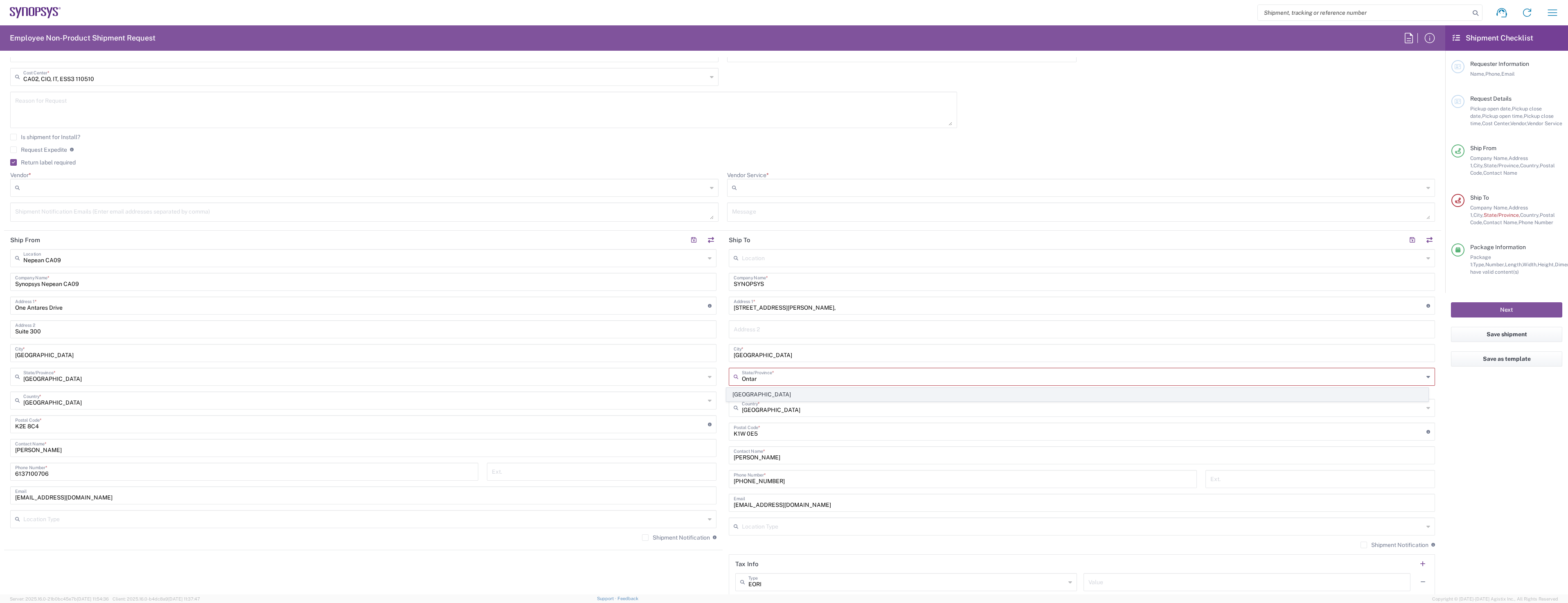
type input "[GEOGRAPHIC_DATA]"
click at [810, 309] on input "[STREET_ADDRESS][PERSON_NAME]," at bounding box center [1080, 305] width 693 height 15
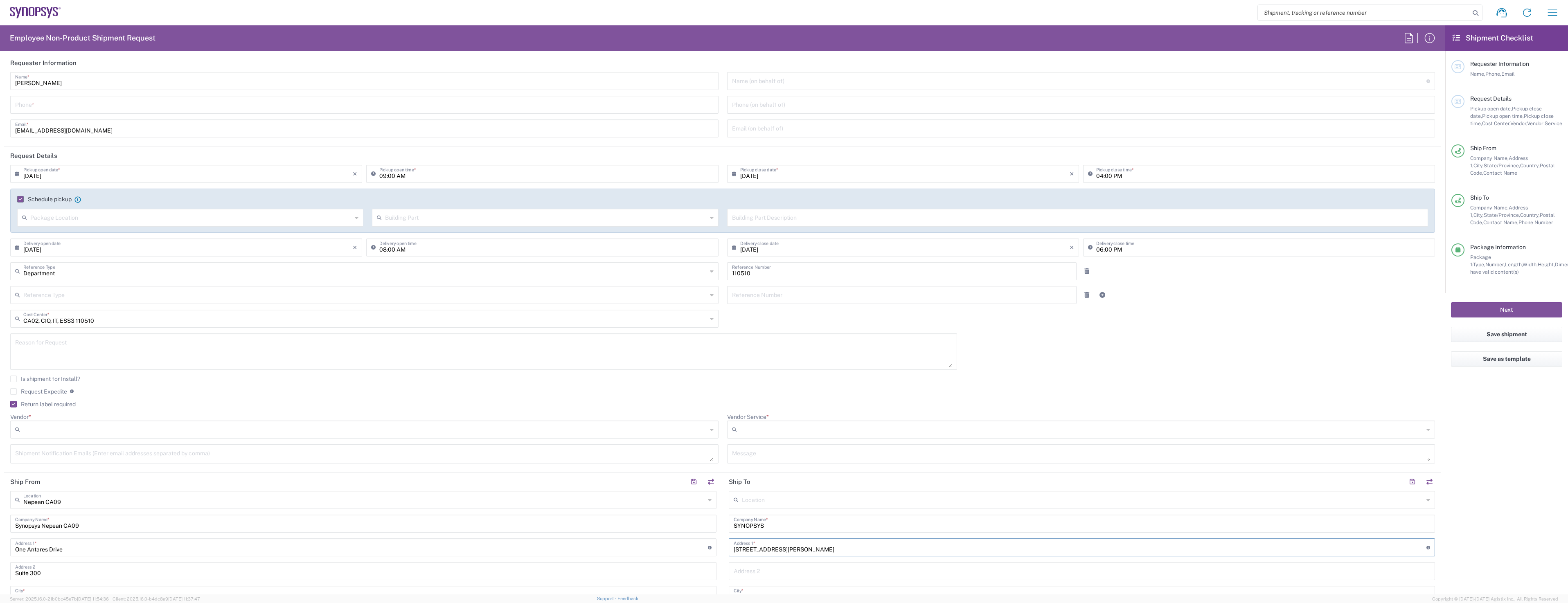
scroll to position [0, 0]
type input "[STREET_ADDRESS][PERSON_NAME]"
click at [166, 107] on input "tel" at bounding box center [364, 108] width 698 height 15
type input "6137100706"
click at [253, 98] on div "[PERSON_NAME] Name * [PHONE_NUMBER] Phone * [EMAIL_ADDRESS][DOMAIN_NAME] Email *" at bounding box center [364, 111] width 716 height 71
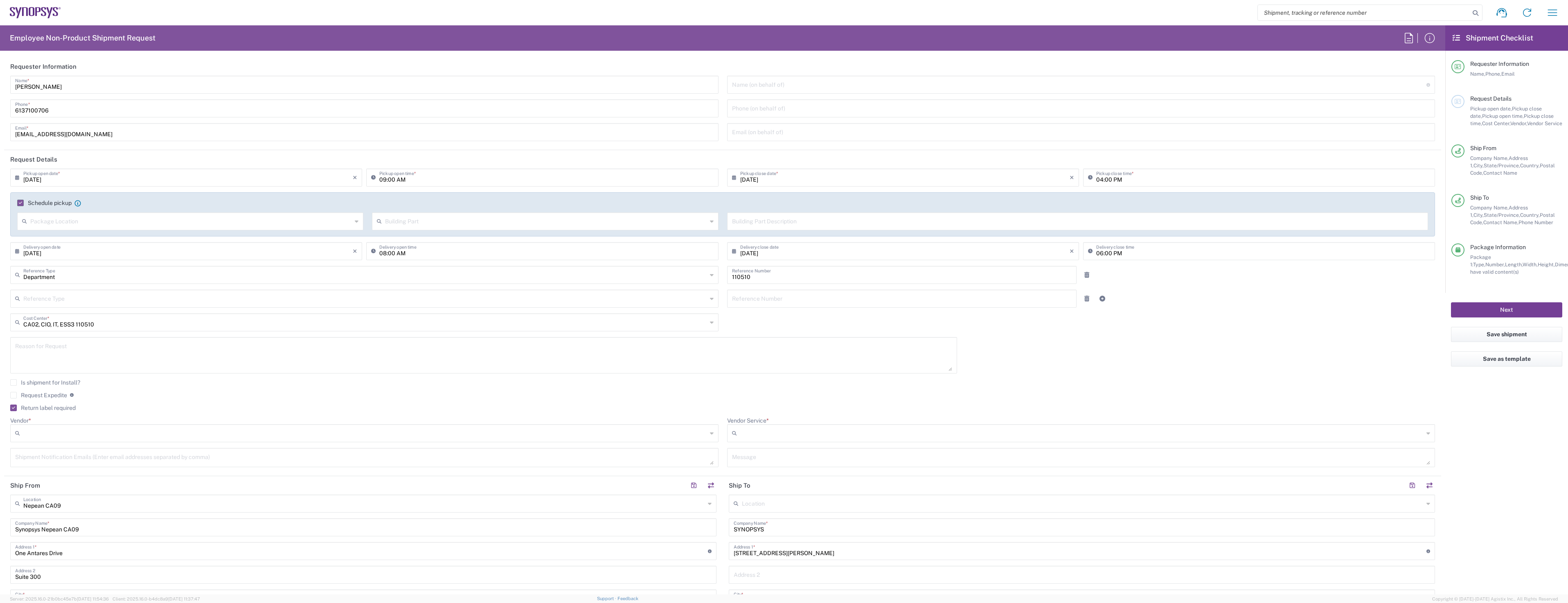
click at [1512, 306] on button "Next" at bounding box center [1506, 310] width 111 height 15
click at [311, 435] on input "Vendor *" at bounding box center [365, 433] width 684 height 13
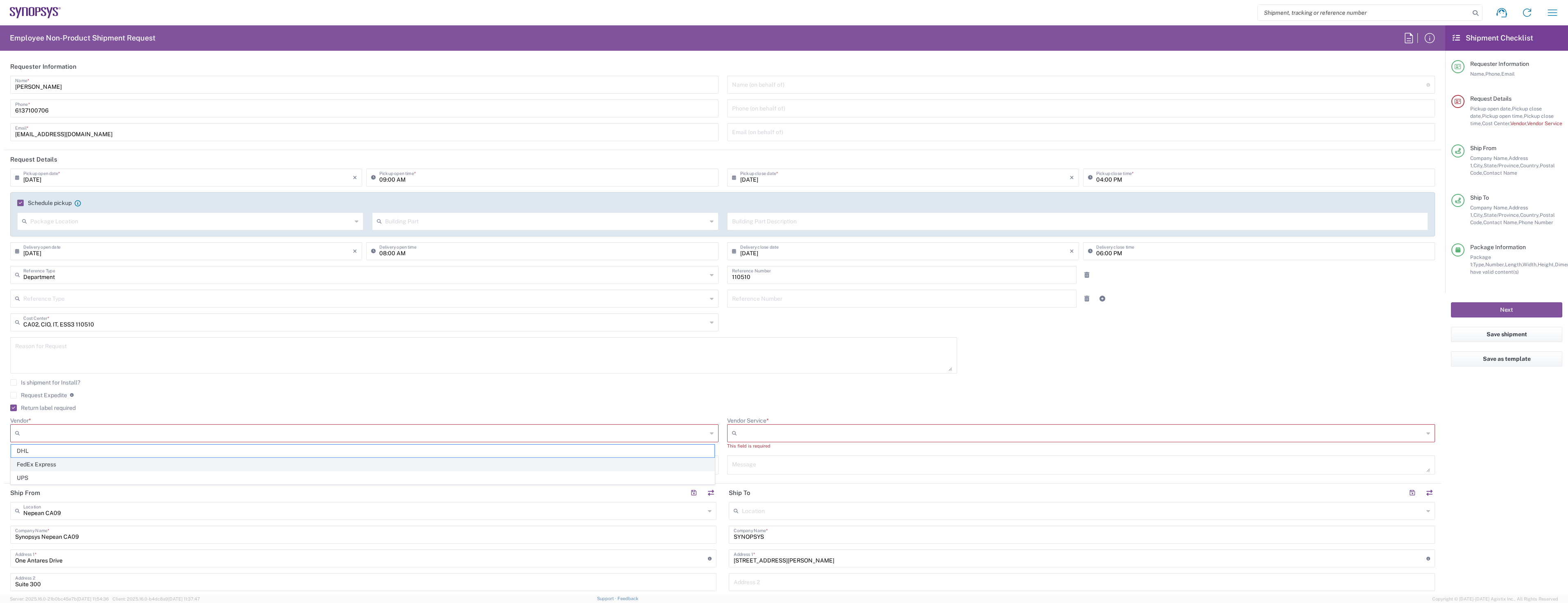
click at [222, 469] on span "FedEx Express" at bounding box center [362, 464] width 704 height 13
type input "FedEx Express"
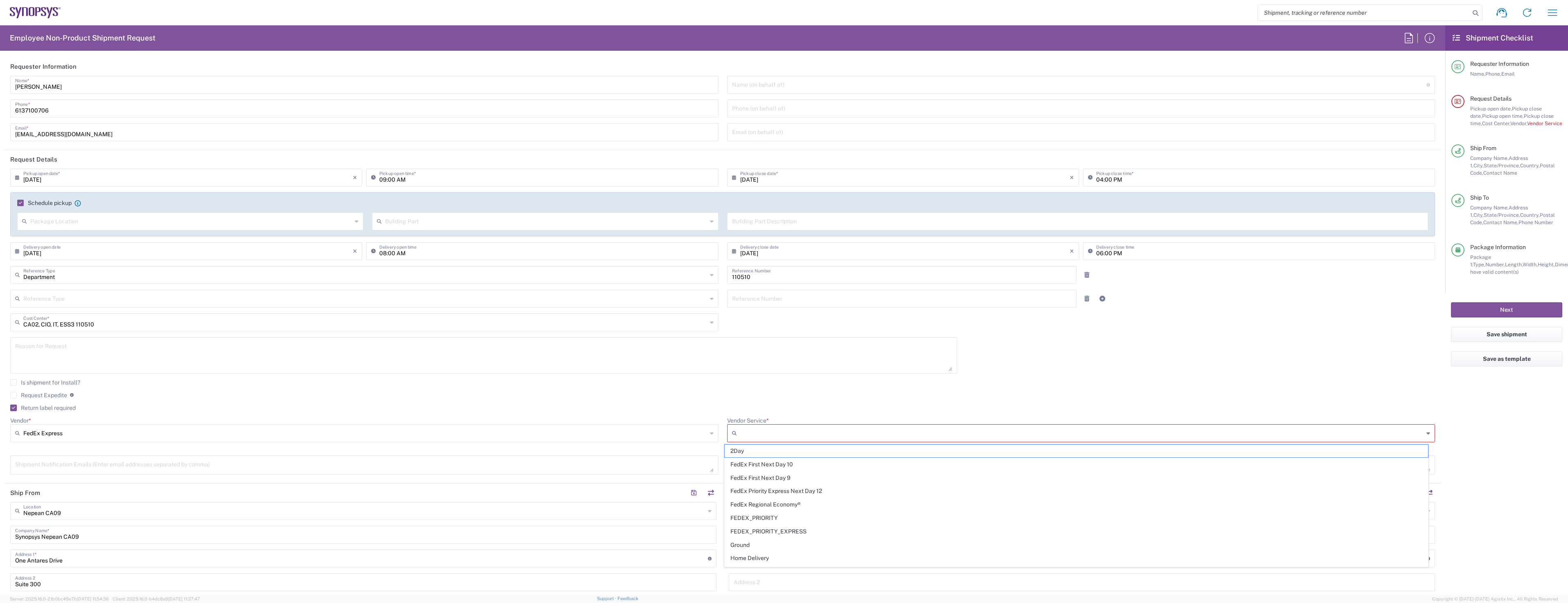
click at [749, 433] on input "Vendor Service *" at bounding box center [1082, 433] width 684 height 13
click at [759, 548] on span "Ground" at bounding box center [1077, 545] width 704 height 13
type input "Ground"
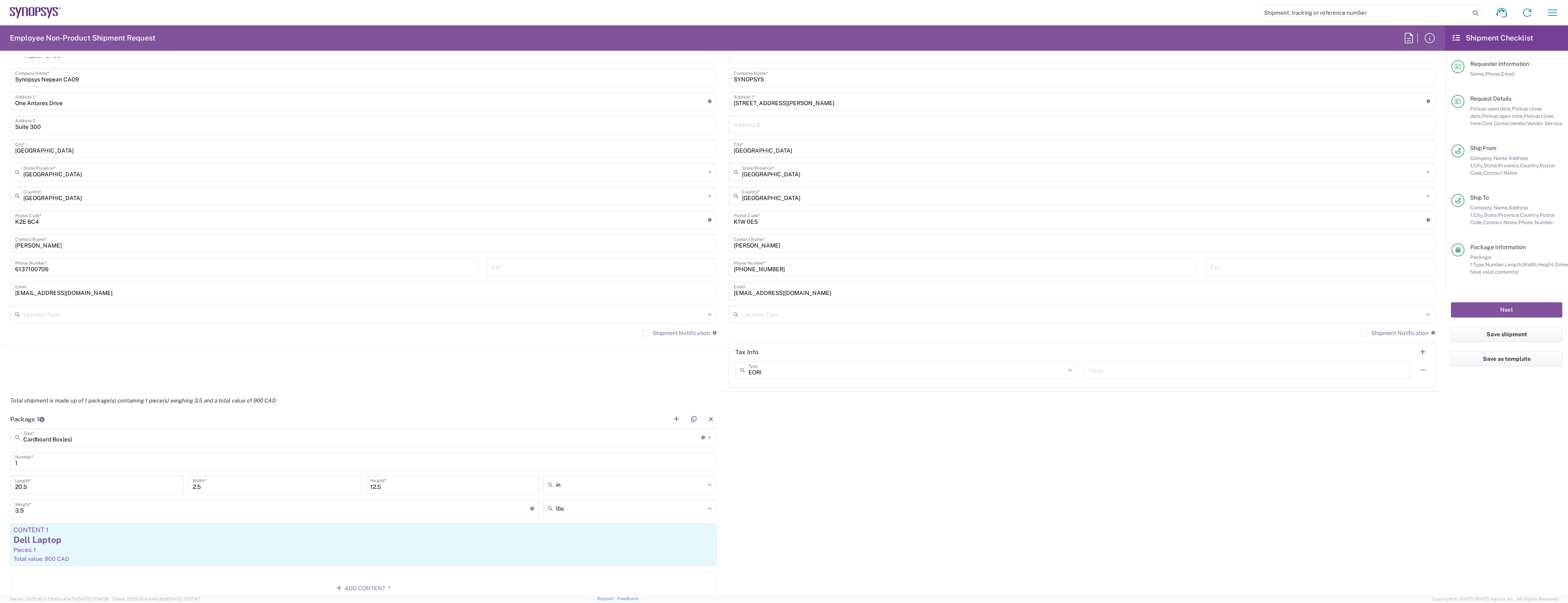
scroll to position [614, 0]
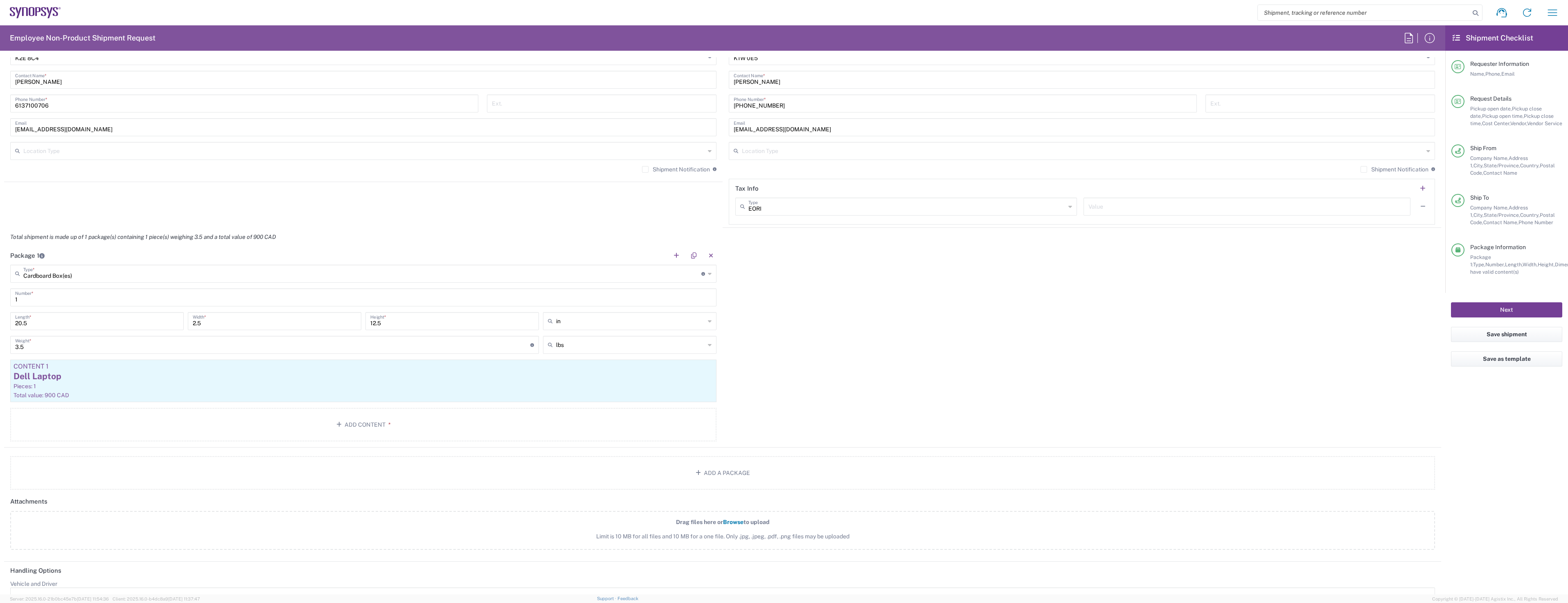
click at [1518, 309] on button "Next" at bounding box center [1506, 310] width 111 height 15
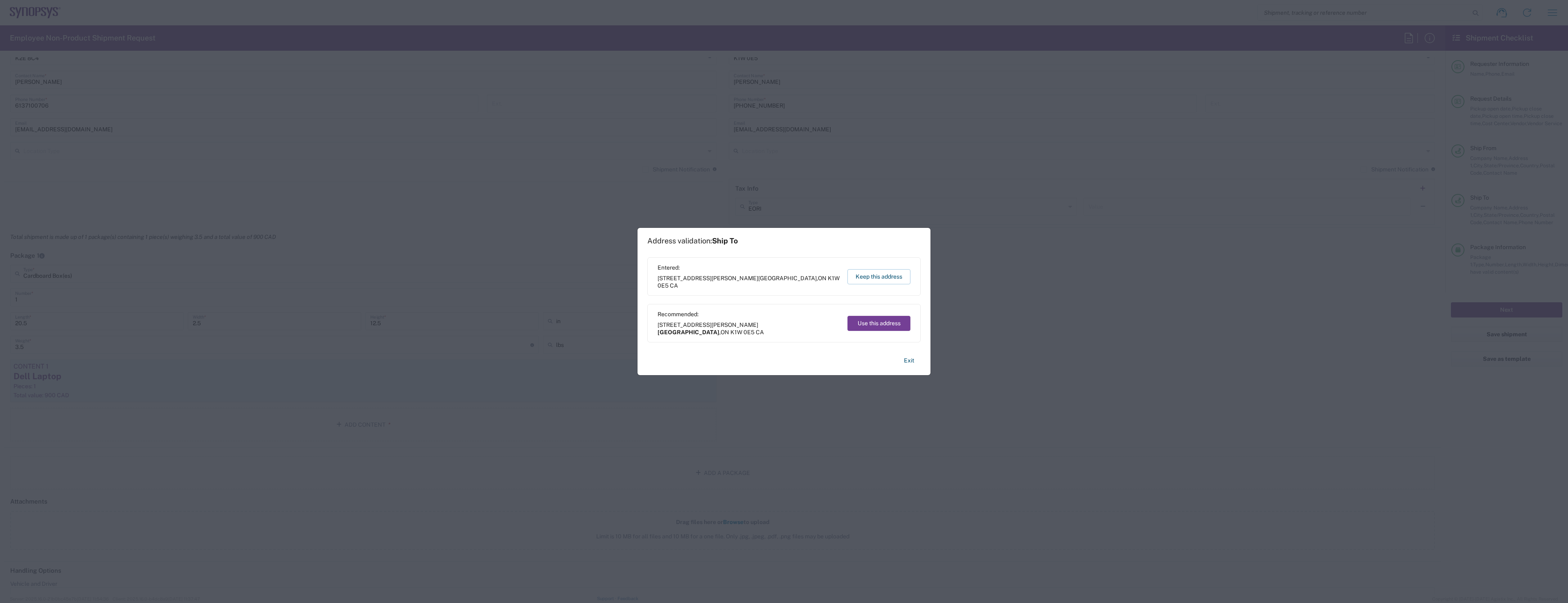
click at [897, 323] on button "Use this address" at bounding box center [878, 324] width 63 height 15
type input "[GEOGRAPHIC_DATA]"
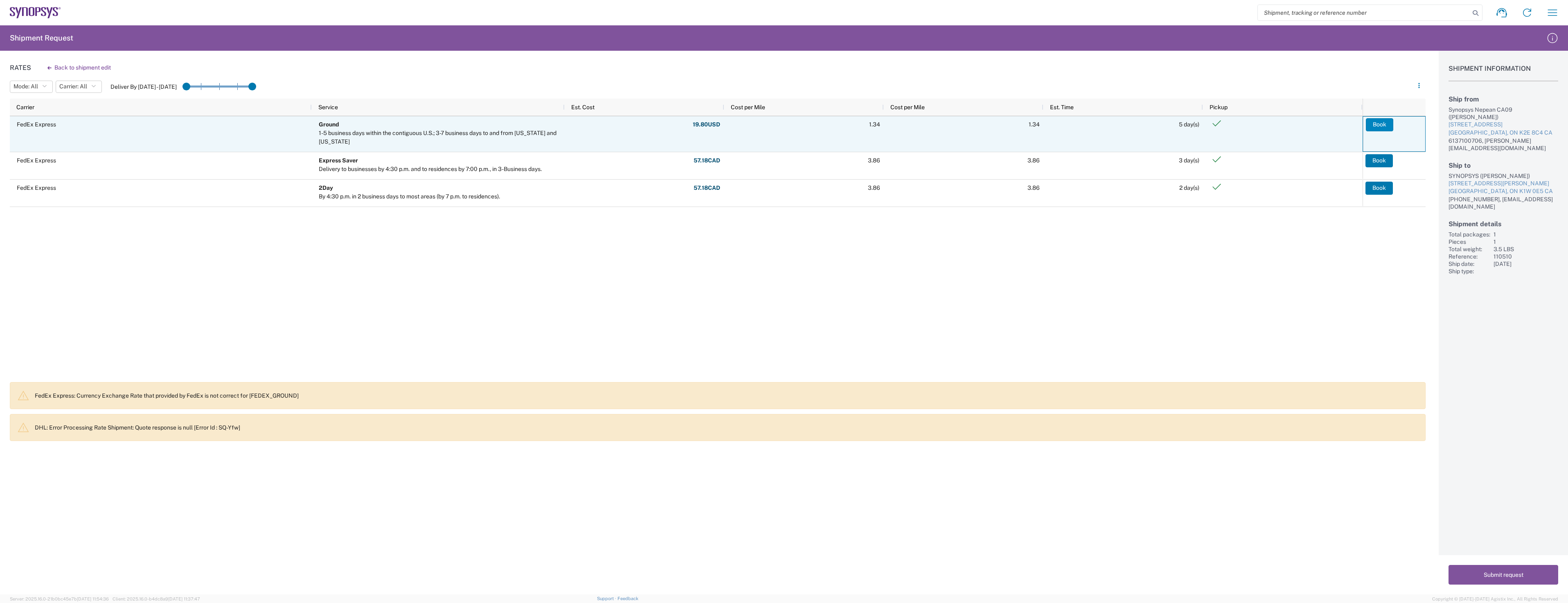
click at [1384, 124] on button "Book" at bounding box center [1380, 124] width 27 height 13
